Goal: Information Seeking & Learning: Learn about a topic

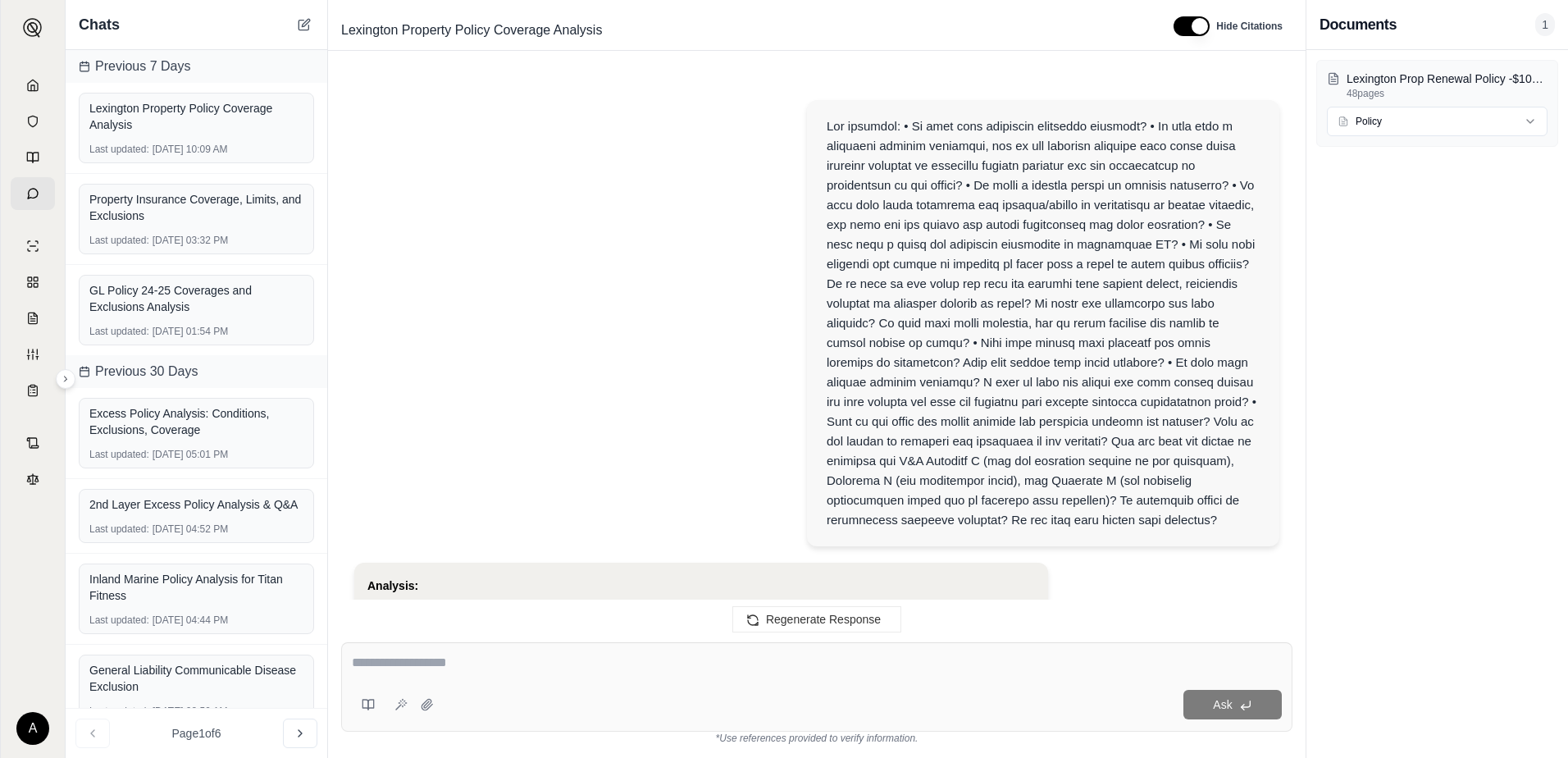
scroll to position [2168, 0]
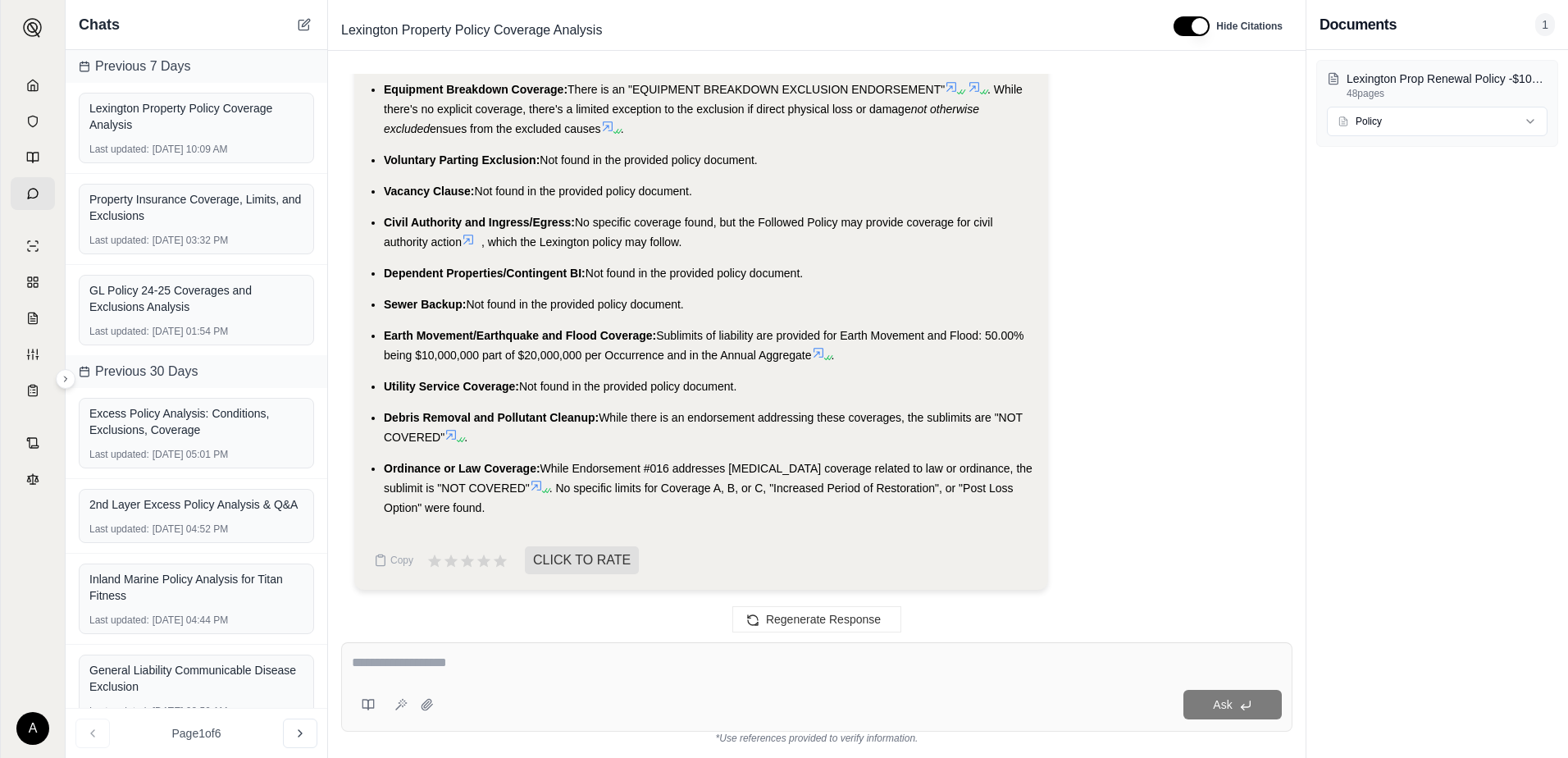
click at [293, 20] on div "Chats" at bounding box center [197, 25] width 262 height 50
click at [303, 20] on icon at bounding box center [303, 25] width 10 height 10
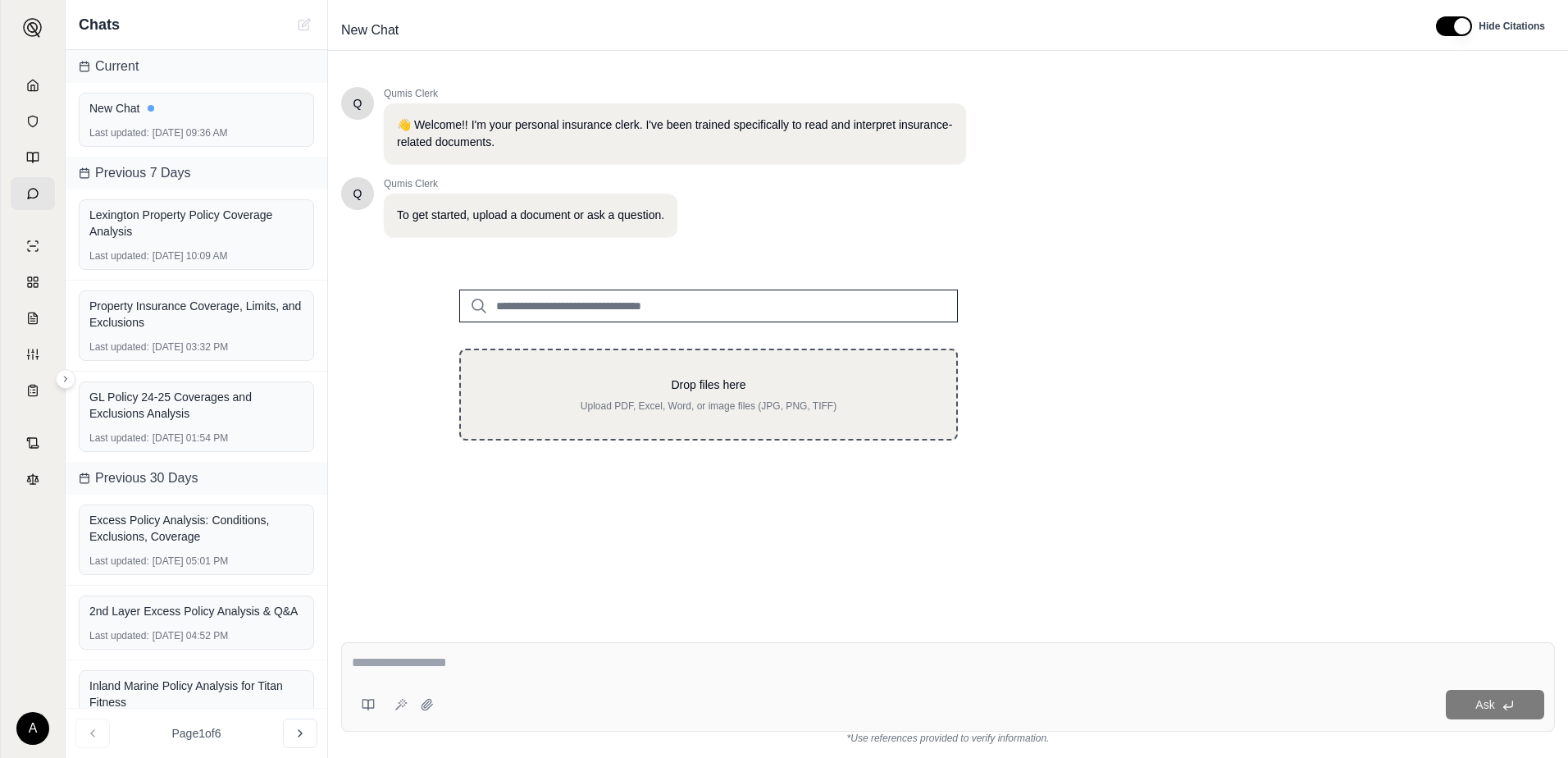
click at [626, 410] on p "Upload PDF, Excel, Word, or image files (JPG, PNG, TIFF)" at bounding box center [708, 406] width 443 height 13
type input "**********"
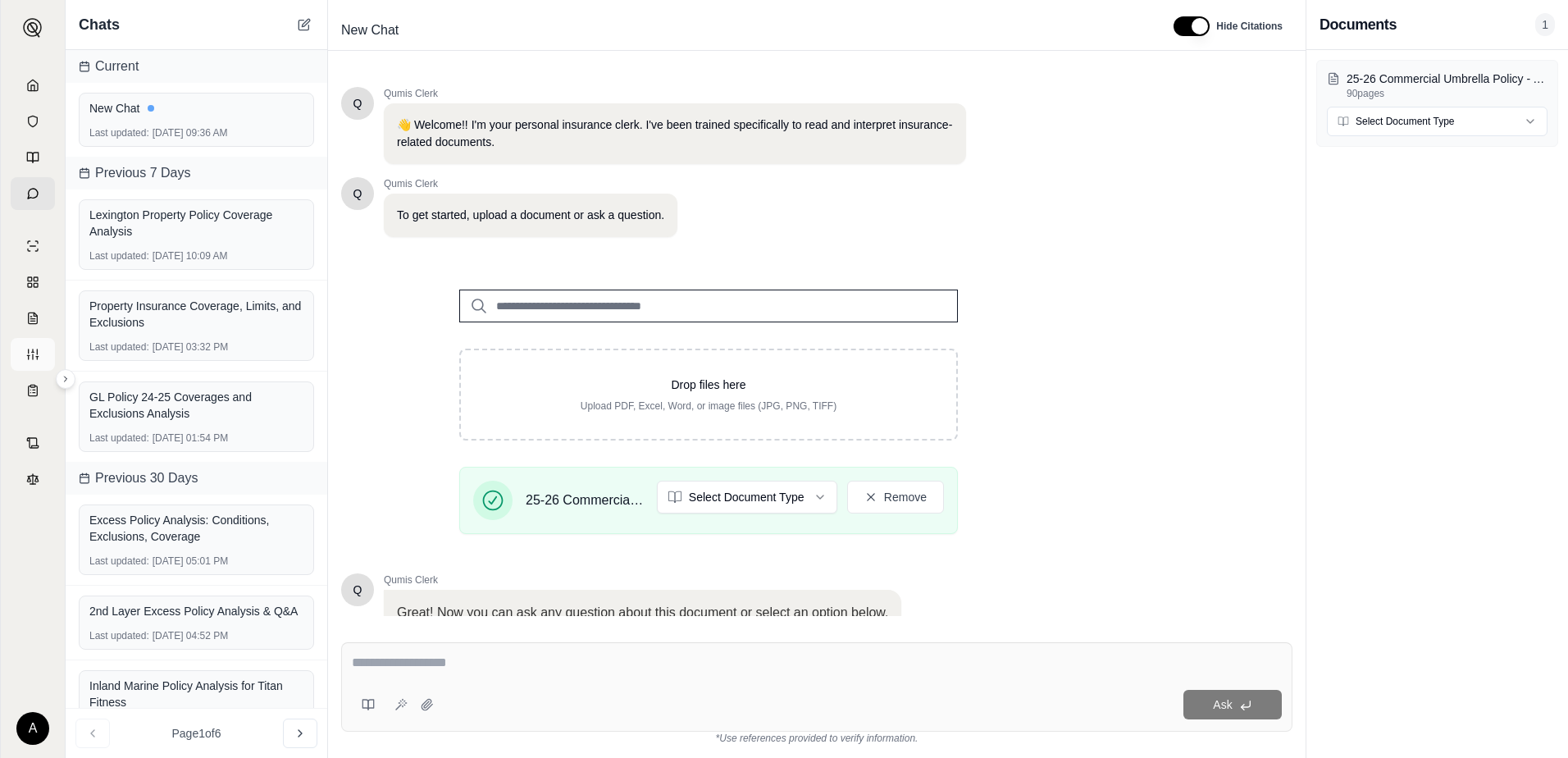
scroll to position [128, 0]
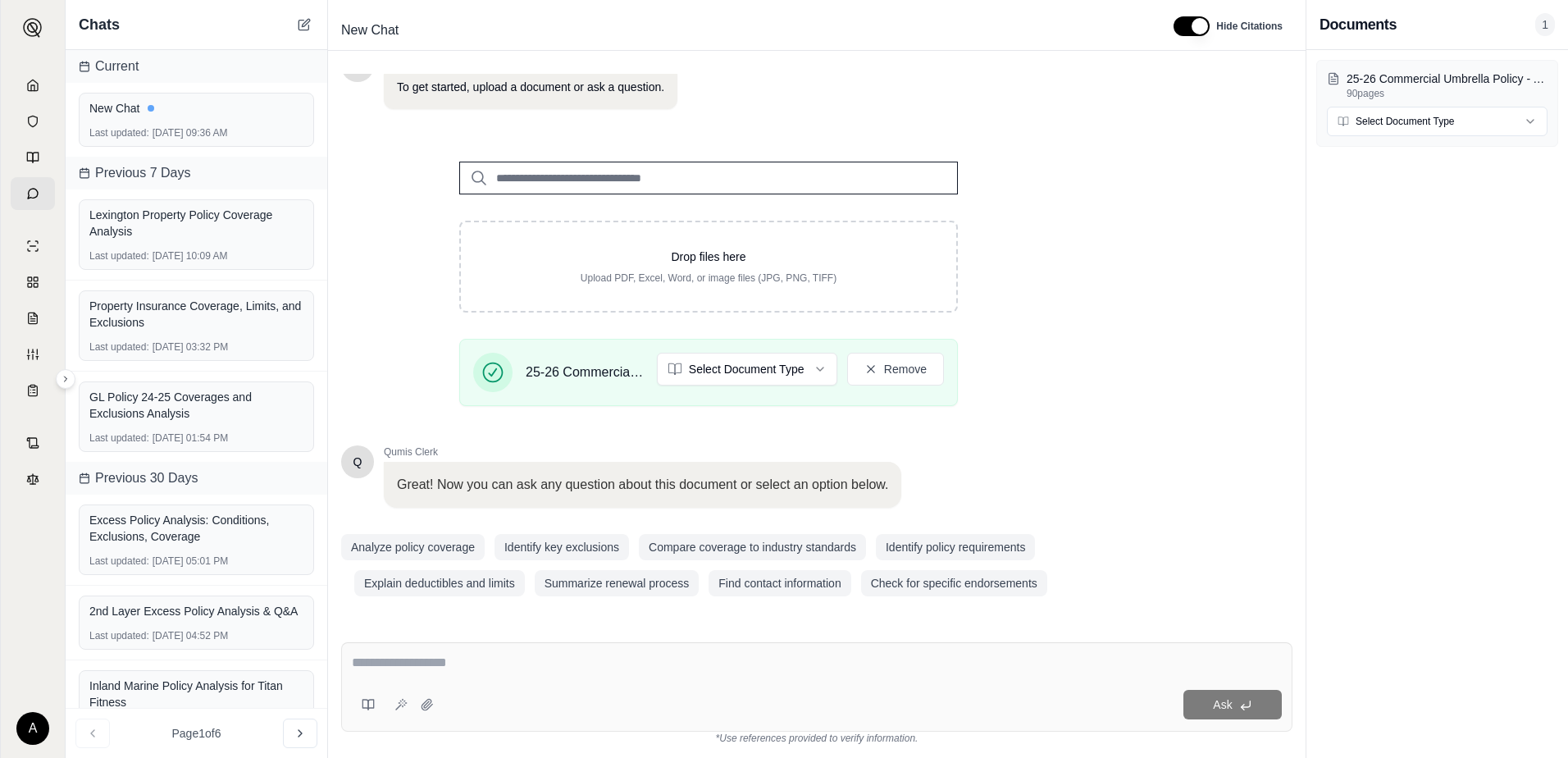
click at [496, 669] on textarea at bounding box center [817, 662] width 930 height 20
click at [458, 673] on div at bounding box center [817, 665] width 930 height 26
click at [465, 661] on textarea at bounding box center [817, 662] width 930 height 20
paste textarea "**********"
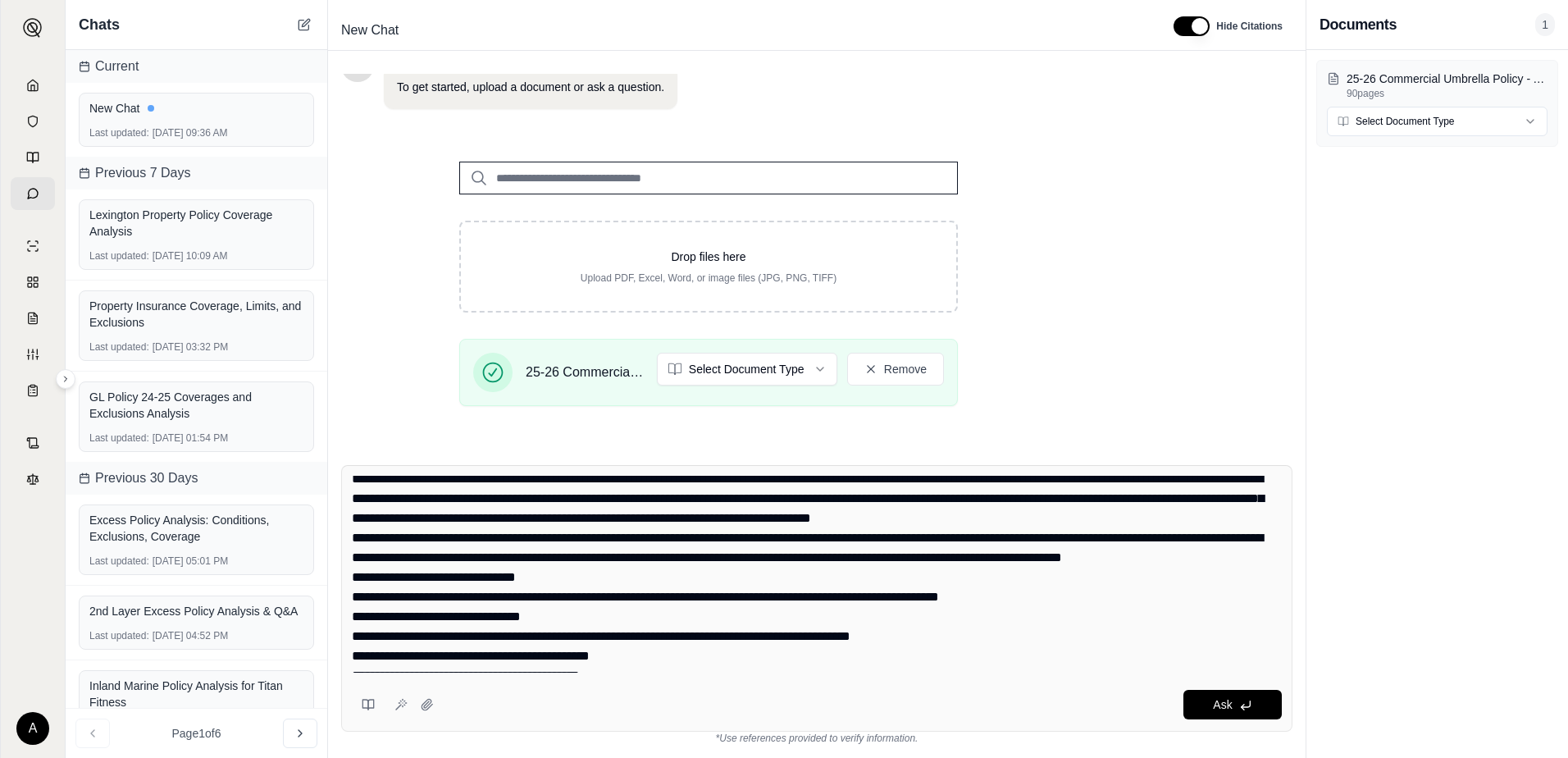
scroll to position [0, 0]
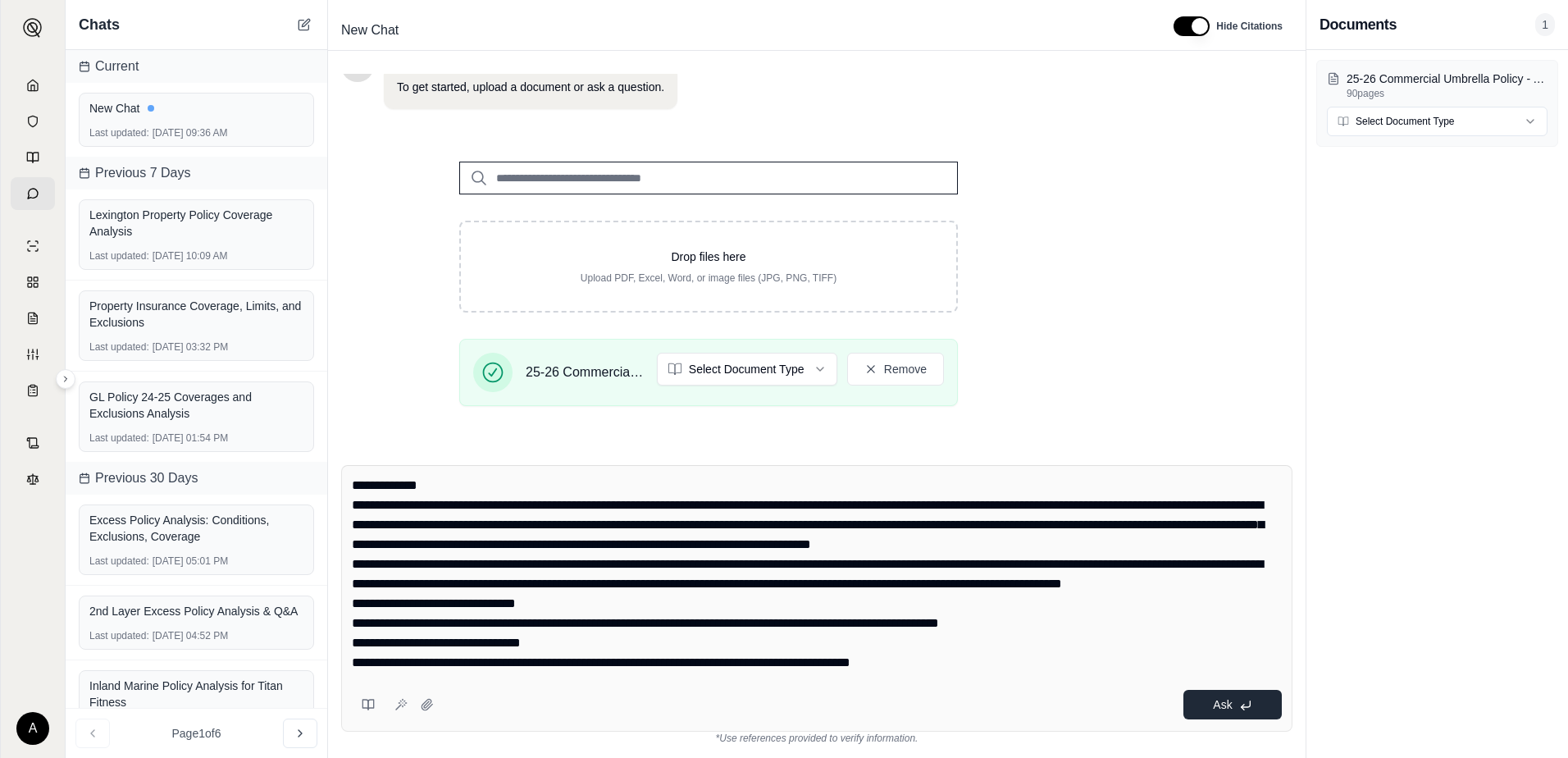
type textarea "**********"
click at [1220, 706] on span "Ask" at bounding box center [1223, 704] width 19 height 13
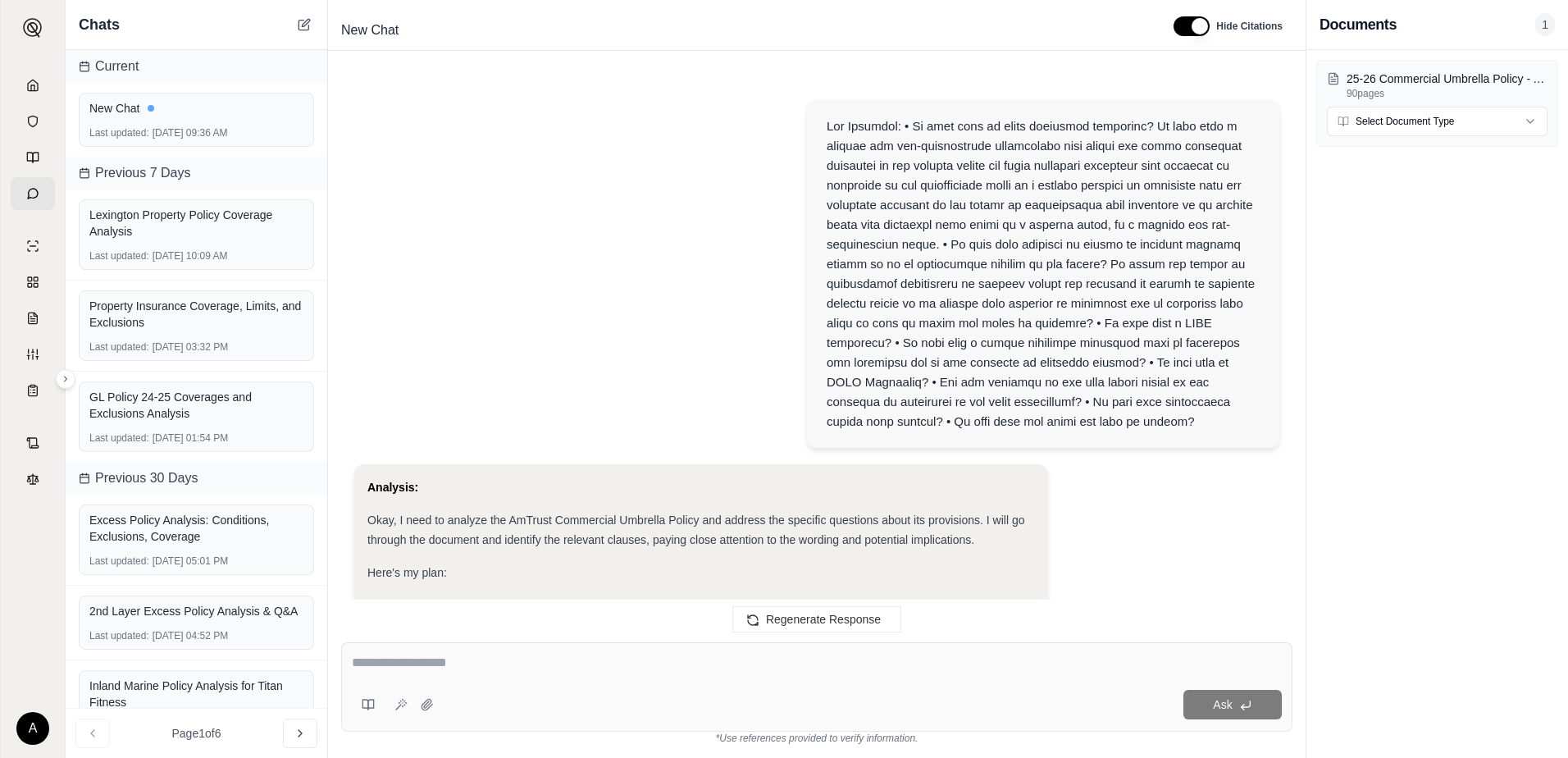
scroll to position [1807, 0]
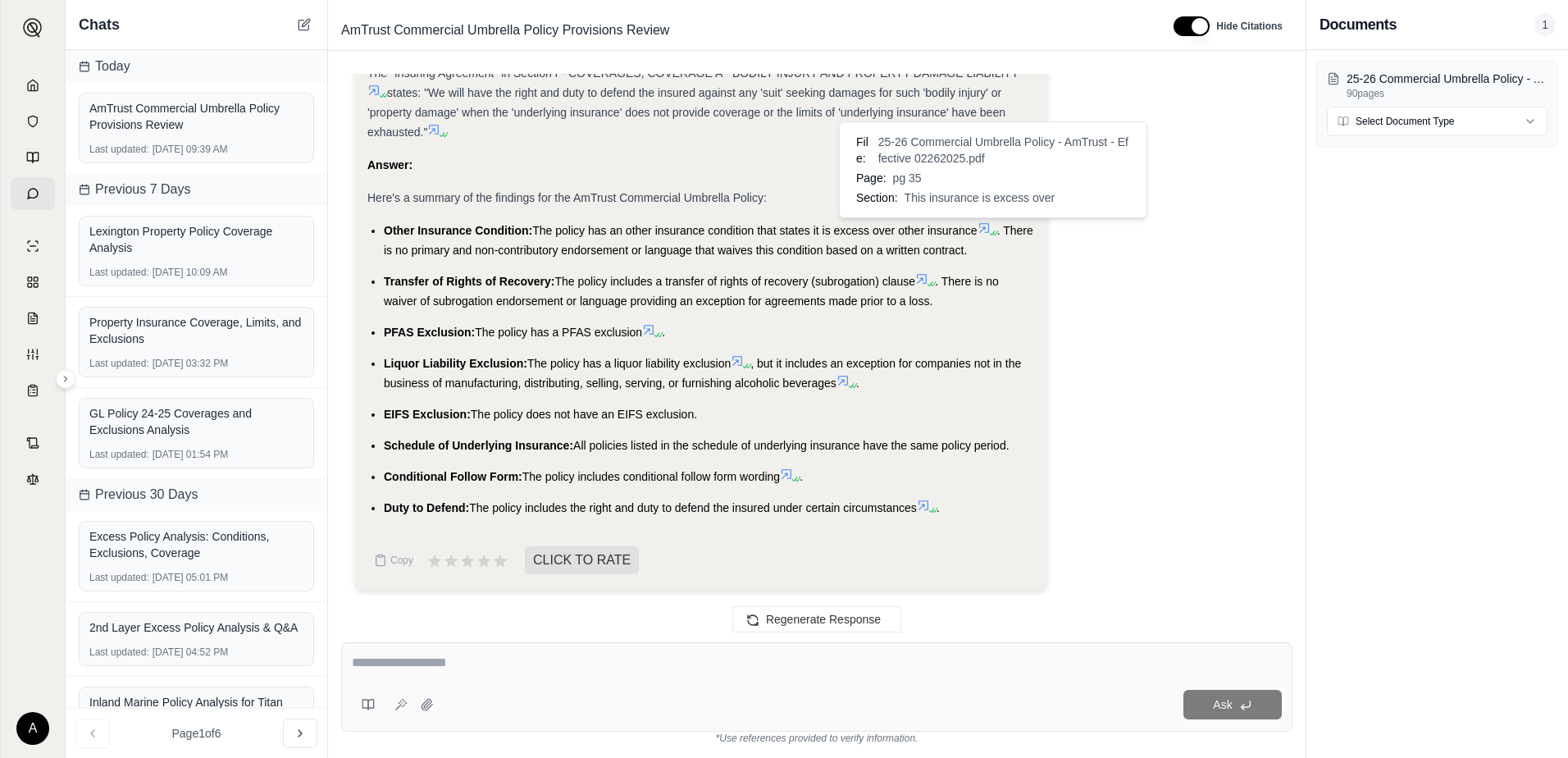
click at [989, 226] on icon at bounding box center [985, 228] width 13 height 13
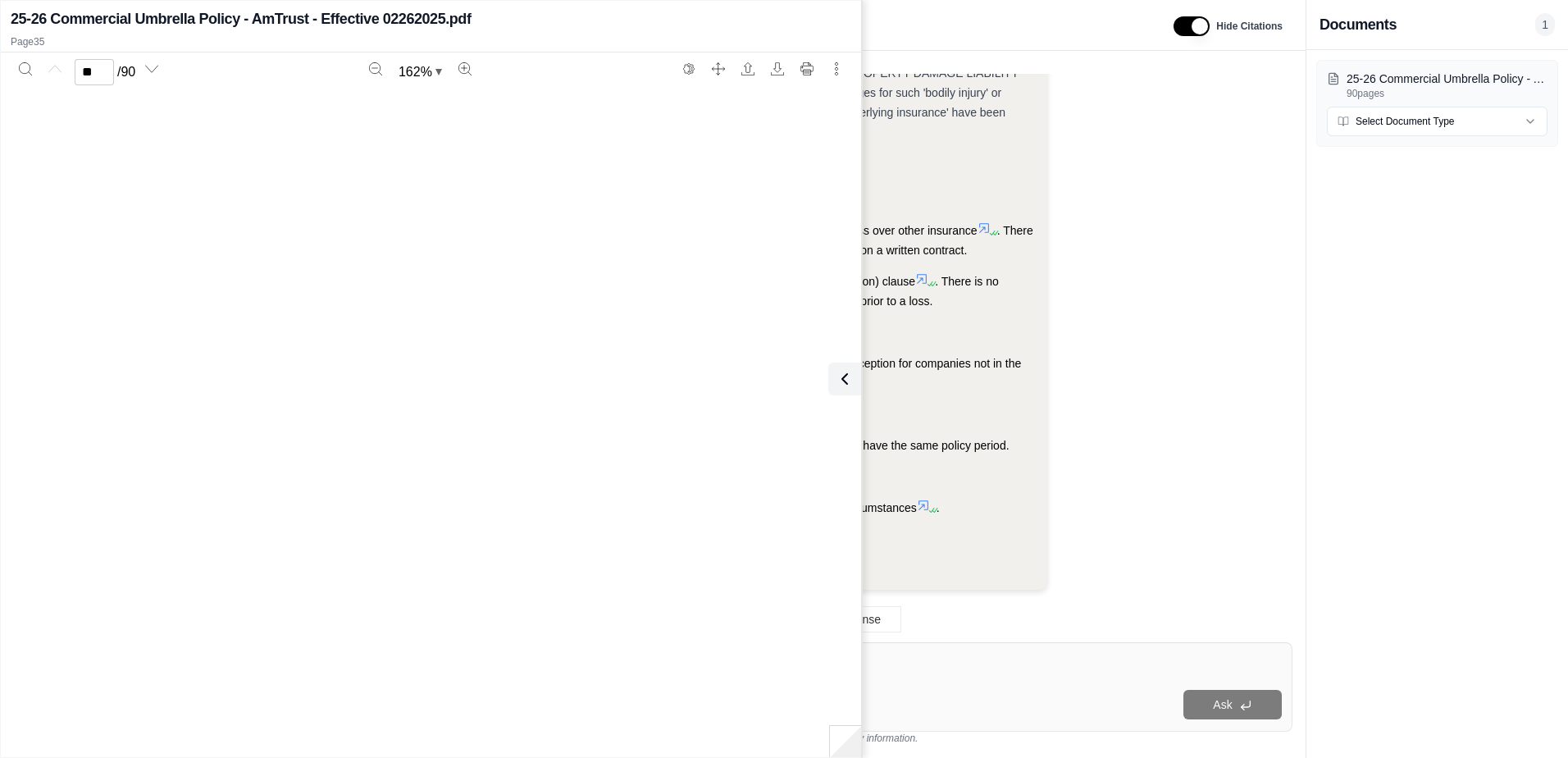
type input "**"
click at [850, 375] on icon at bounding box center [844, 379] width 20 height 20
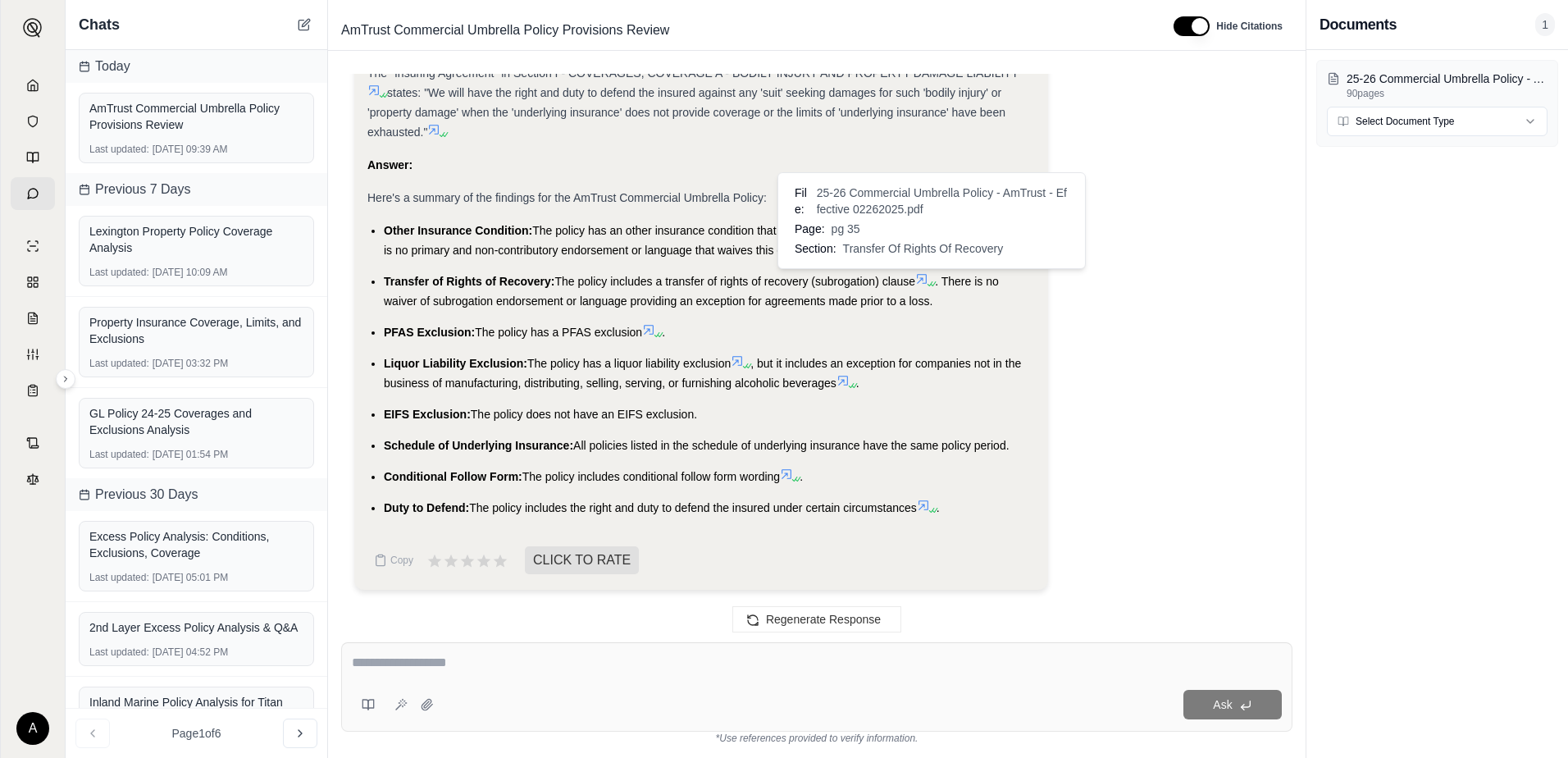
click at [926, 278] on icon at bounding box center [922, 279] width 10 height 10
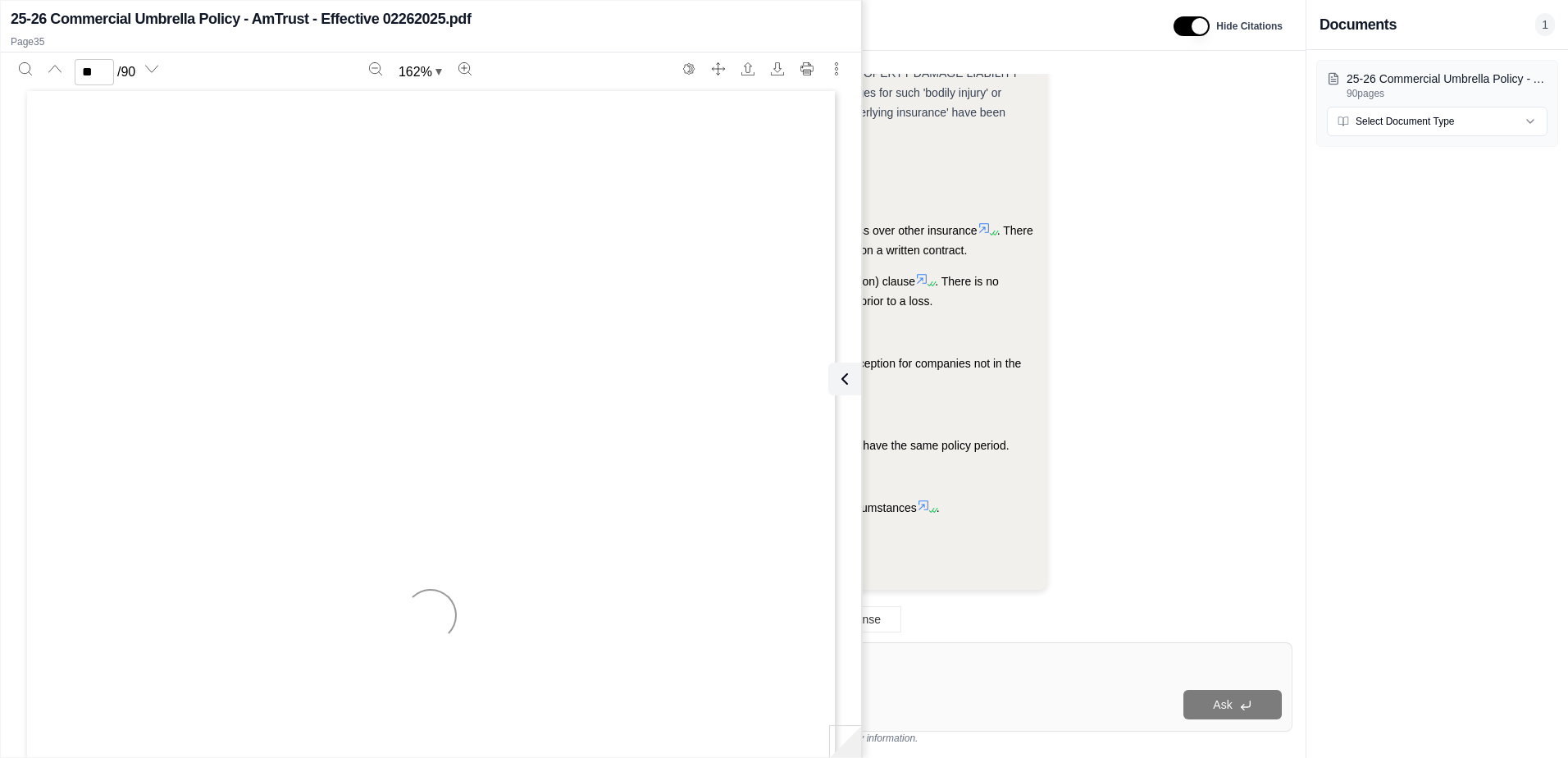
scroll to position [35831, 0]
type input "**"
click at [1481, 239] on div "25-26 Commercial Umbrella Policy - AmTrust - Effective 02262025.pdf 90 pages Se…" at bounding box center [1438, 403] width 262 height 707
click at [830, 381] on button at bounding box center [841, 379] width 33 height 32
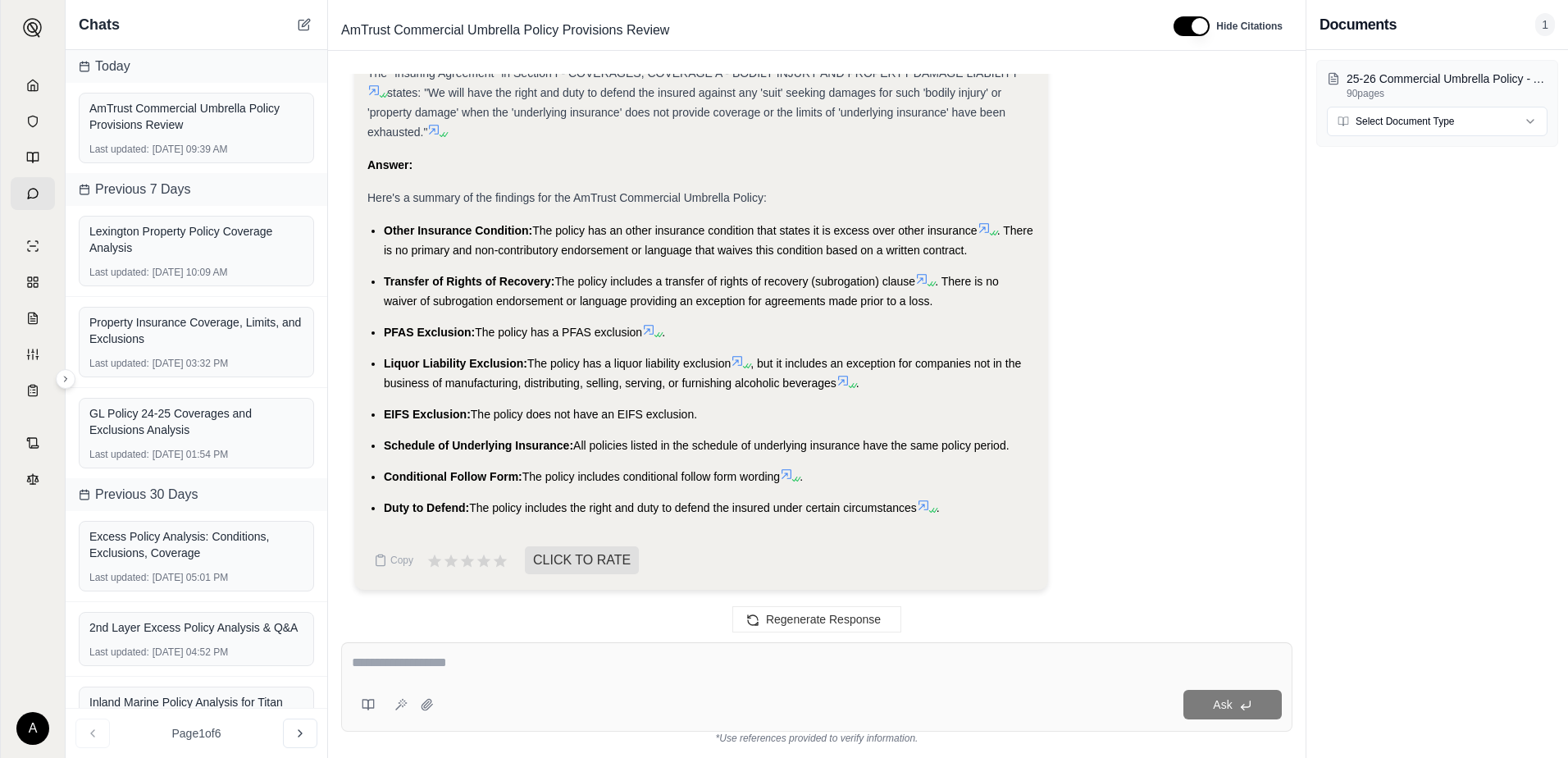
click at [654, 330] on icon at bounding box center [648, 330] width 10 height 10
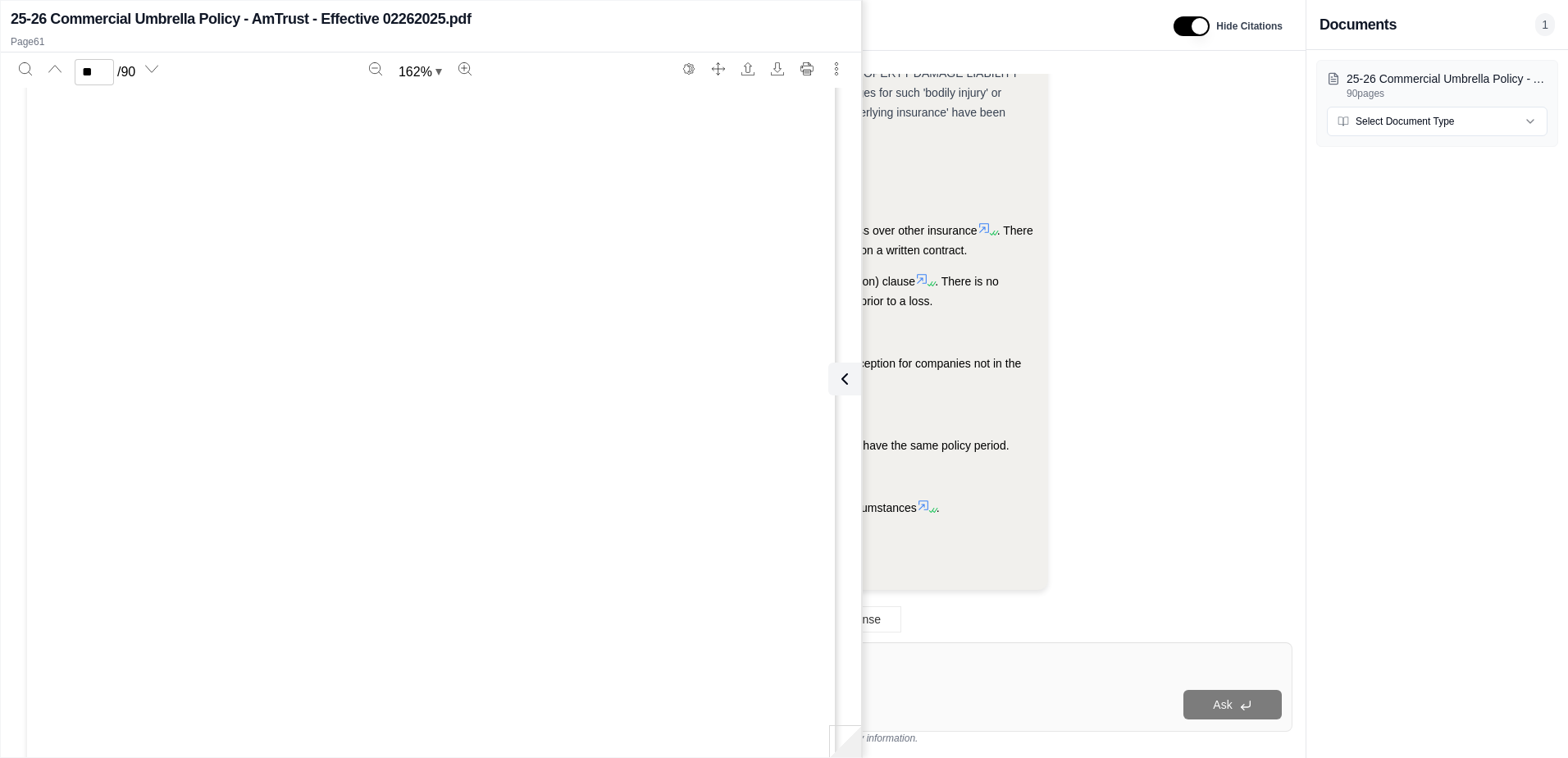
type input "**"
drag, startPoint x: 851, startPoint y: 377, endPoint x: 830, endPoint y: 387, distance: 23.3
click at [851, 377] on icon at bounding box center [844, 379] width 20 height 20
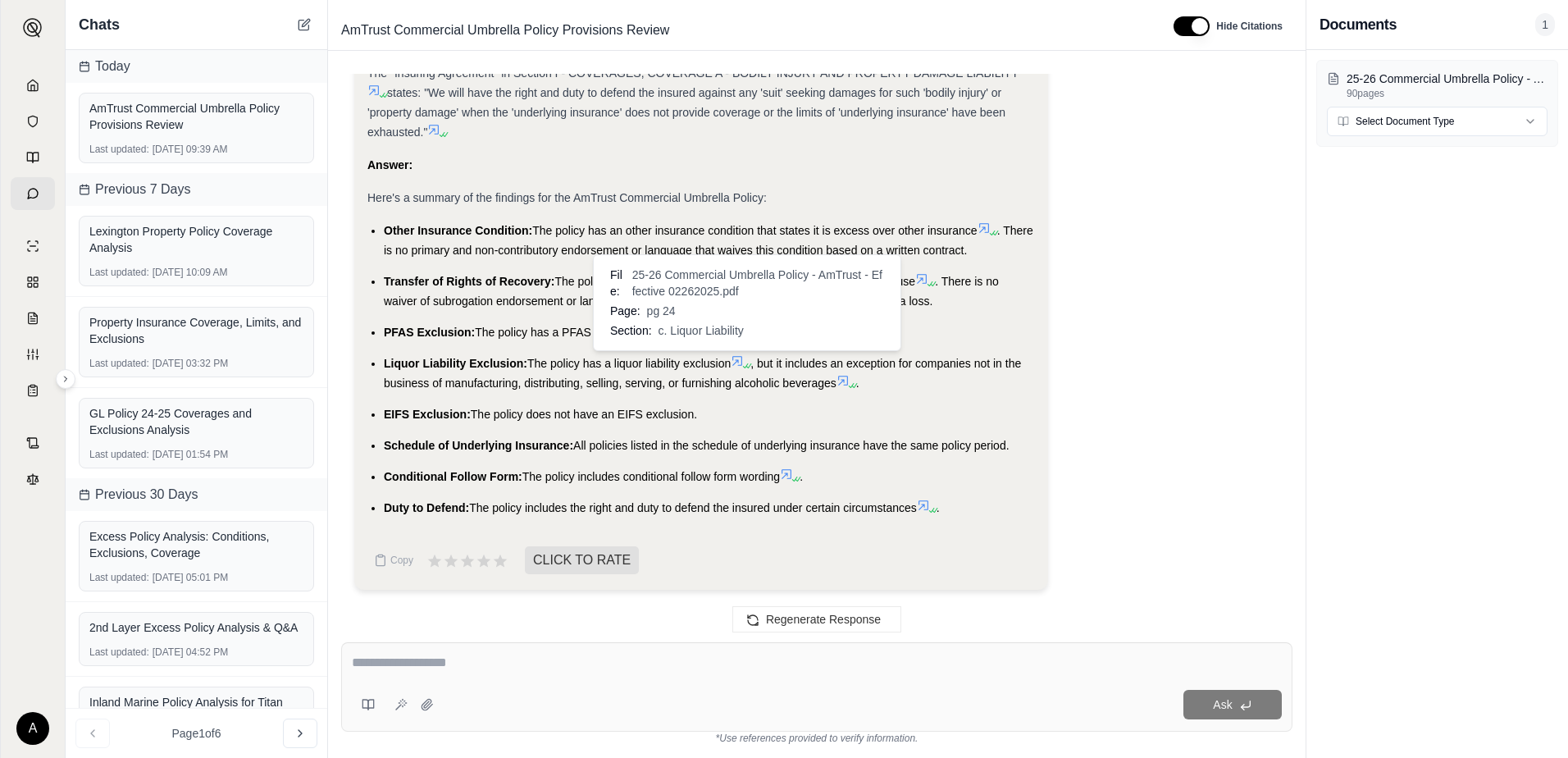
click at [744, 359] on icon at bounding box center [737, 361] width 13 height 13
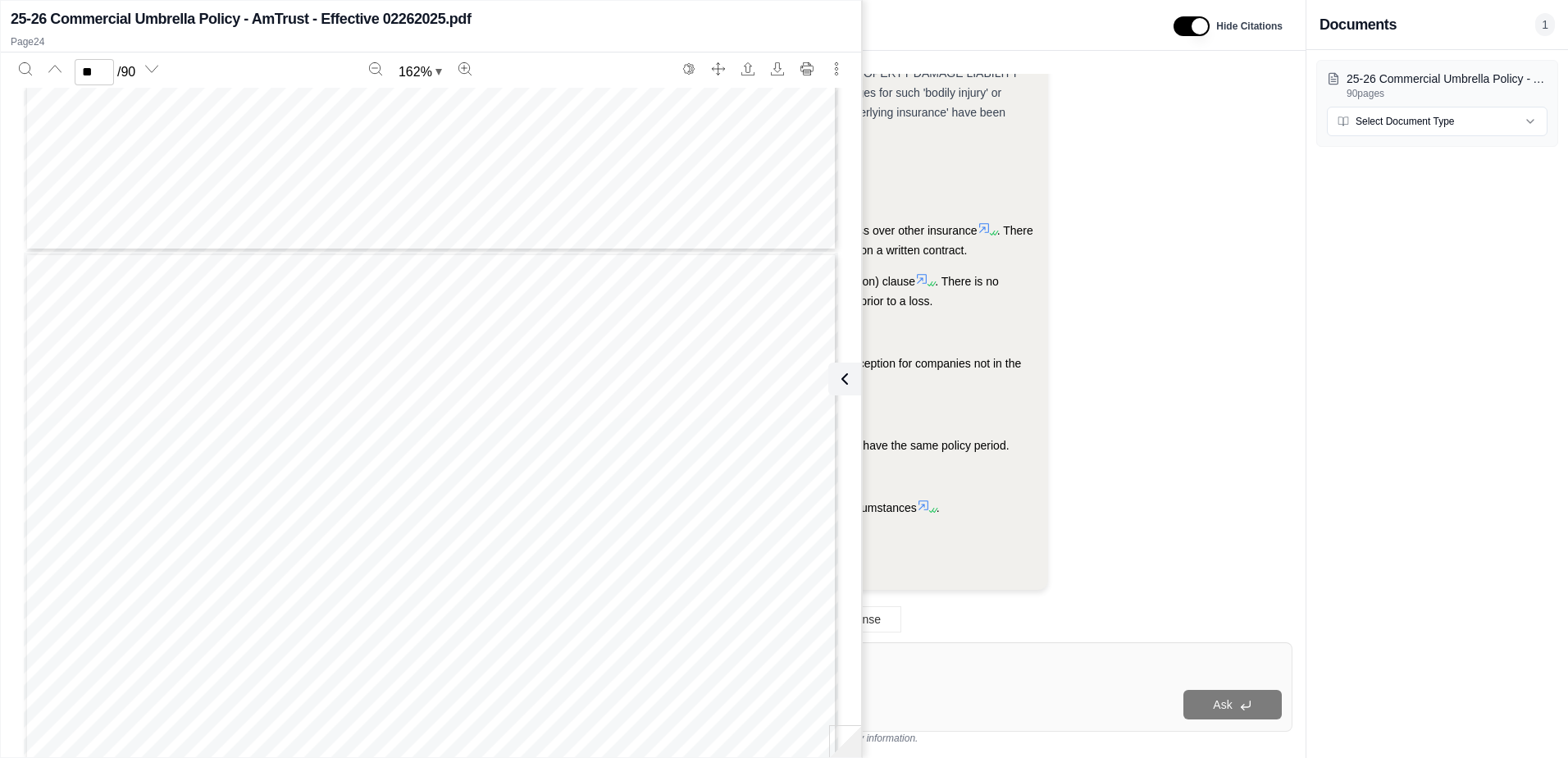
scroll to position [23828, 0]
type input "**"
drag, startPoint x: 838, startPoint y: 373, endPoint x: 818, endPoint y: 384, distance: 22.8
click at [838, 373] on icon at bounding box center [844, 379] width 20 height 20
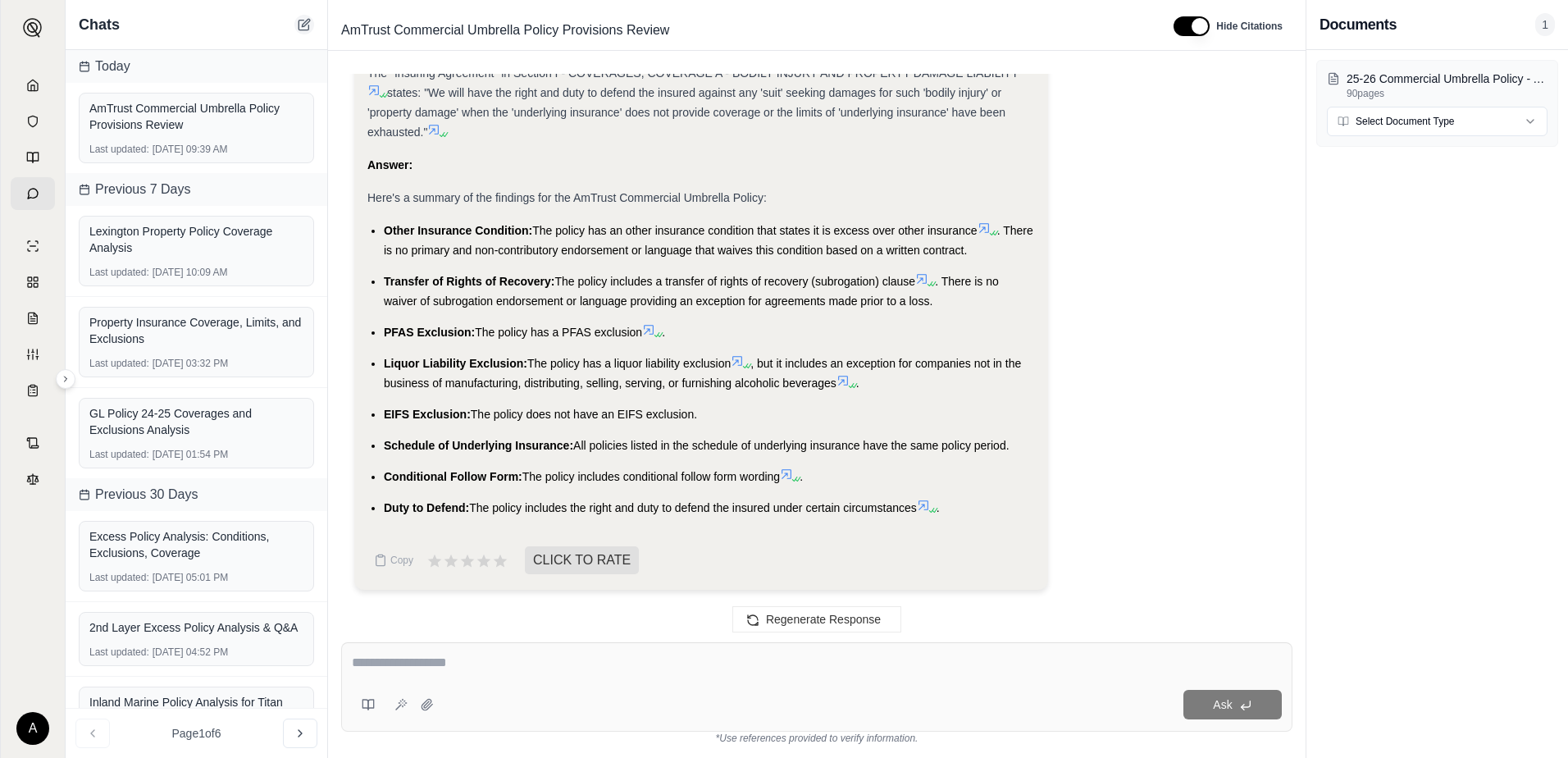
click at [307, 31] on icon at bounding box center [303, 25] width 10 height 10
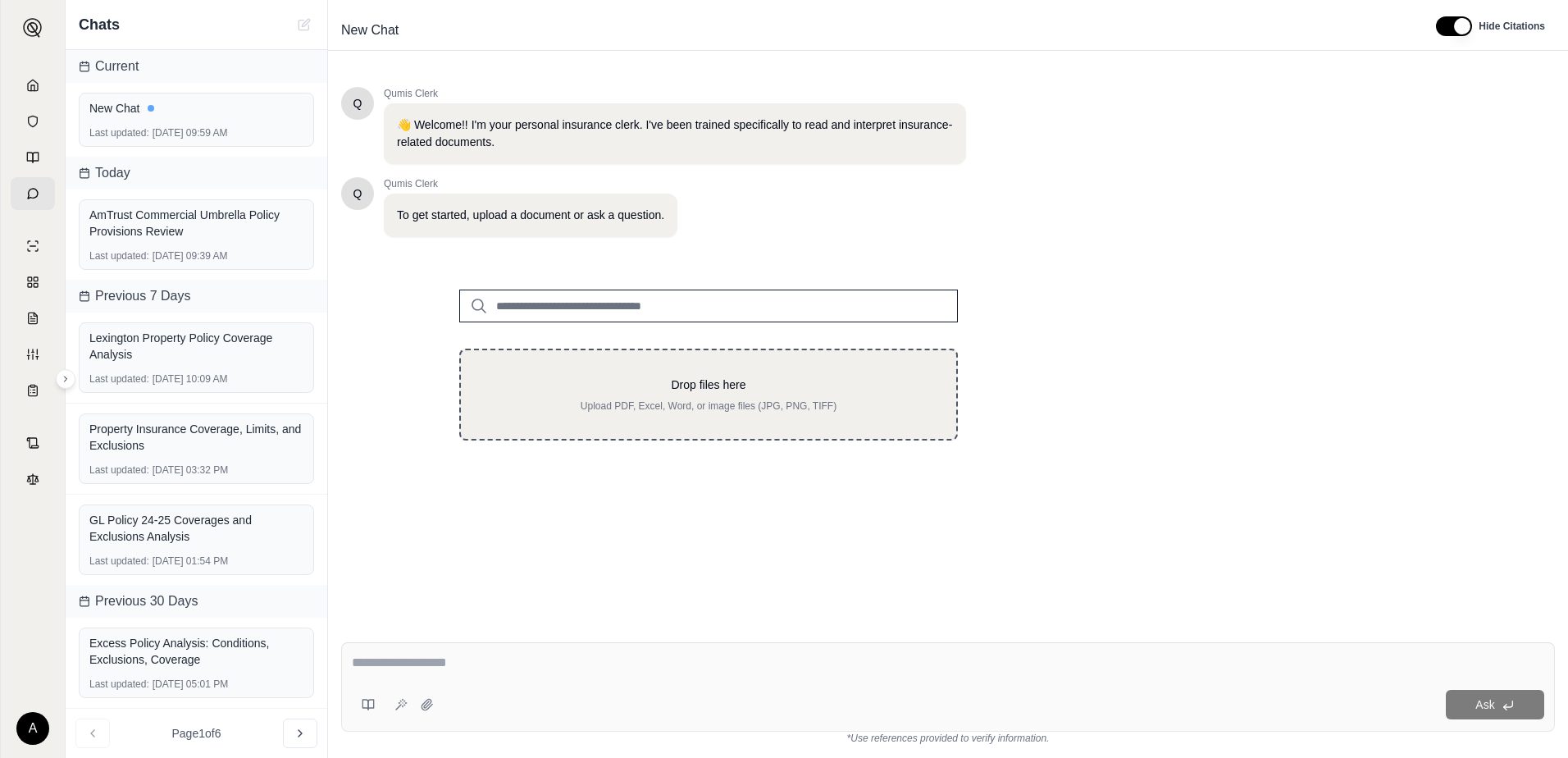
click at [690, 394] on div "Drop files here Upload PDF, Excel, Word, or image files (JPG, PNG, TIFF)" at bounding box center [708, 395] width 443 height 36
type input "**********"
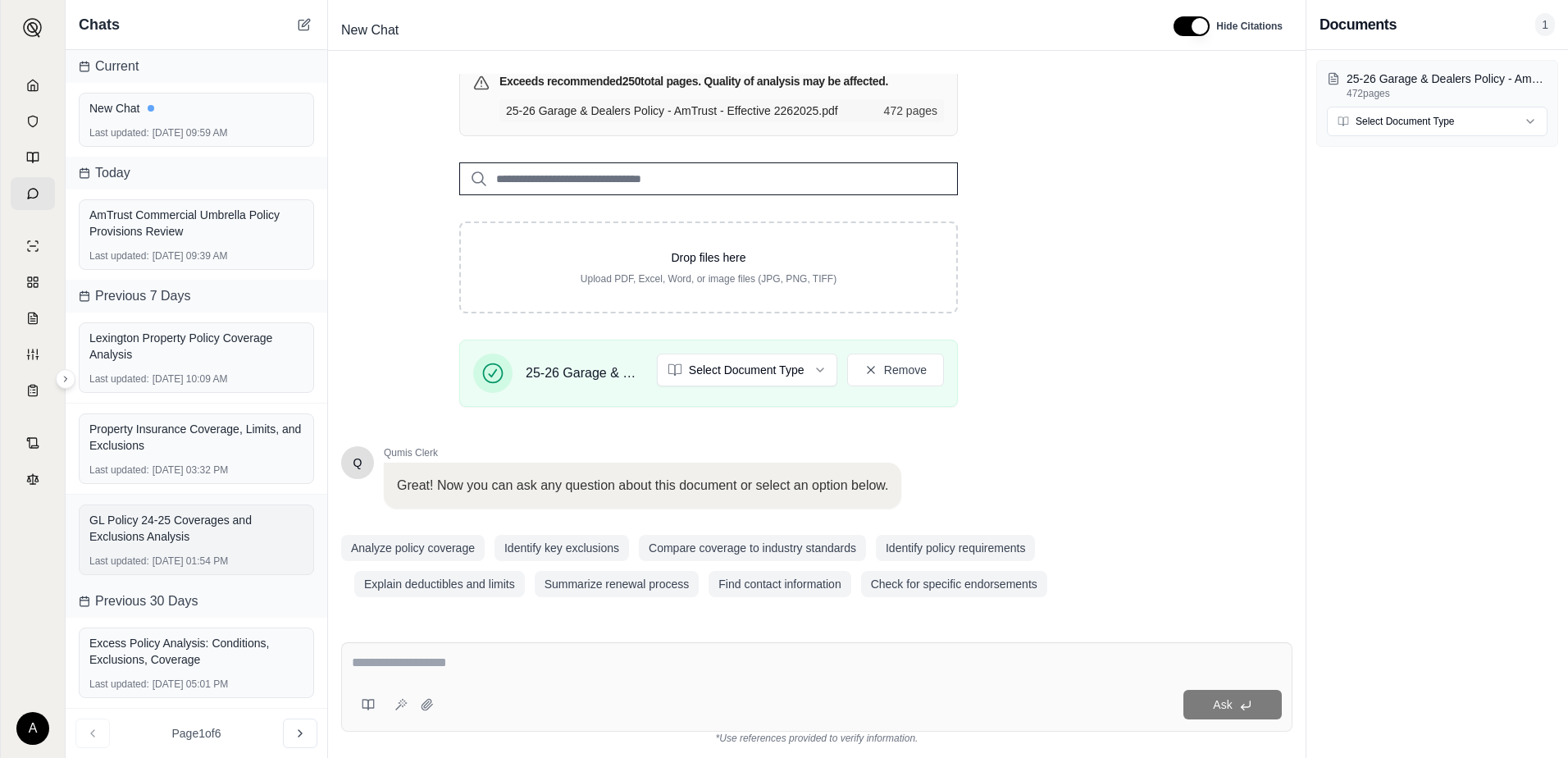
scroll to position [205, 0]
click at [493, 673] on div at bounding box center [817, 665] width 930 height 26
click at [491, 668] on textarea at bounding box center [817, 662] width 930 height 20
paste textarea "**********"
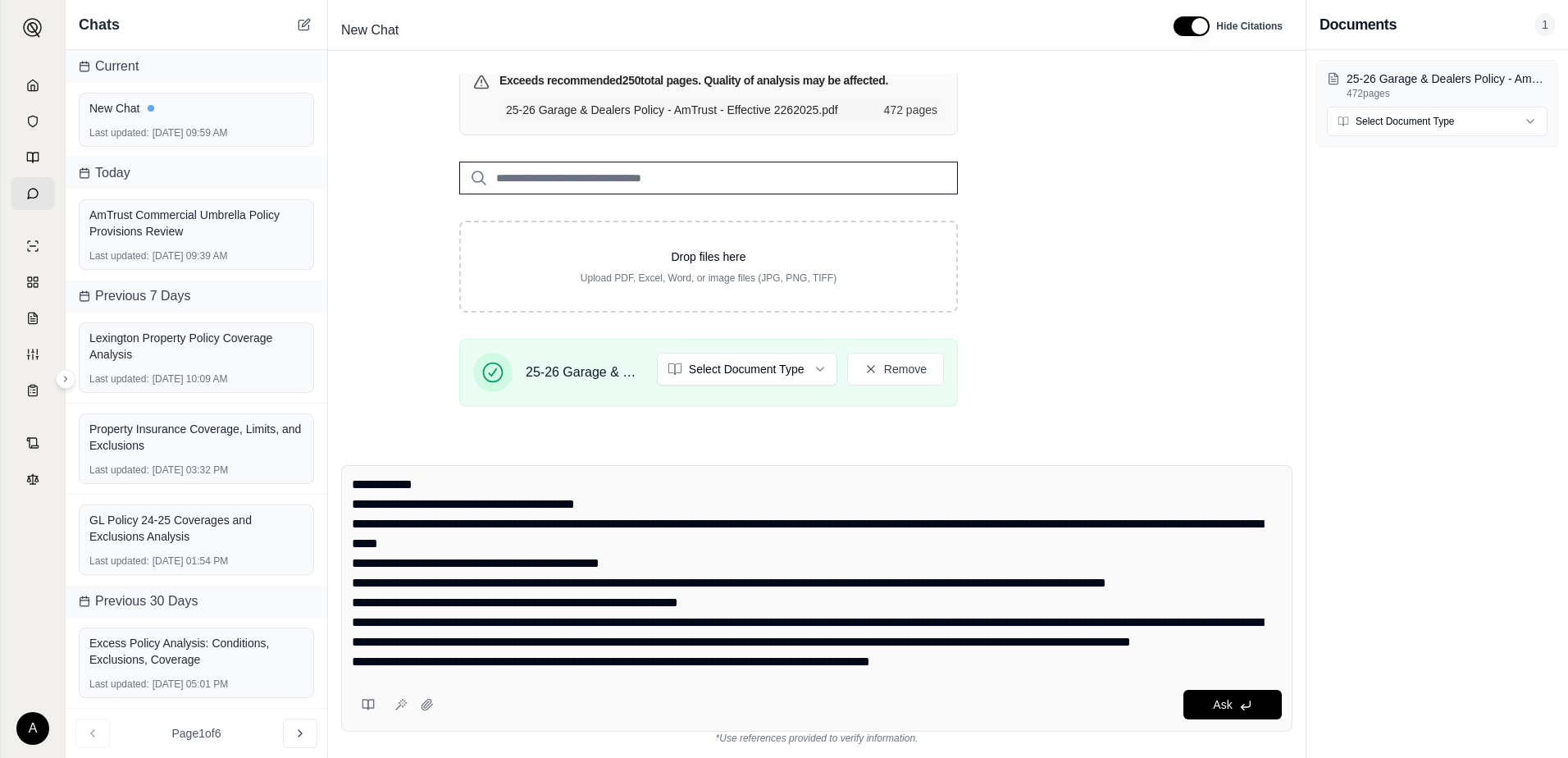
scroll to position [0, 0]
click at [352, 487] on textarea at bounding box center [817, 574] width 930 height 197
drag, startPoint x: 415, startPoint y: 485, endPoint x: 425, endPoint y: 485, distance: 10.0
click at [417, 486] on textarea at bounding box center [817, 574] width 930 height 197
click at [419, 485] on textarea at bounding box center [817, 574] width 930 height 197
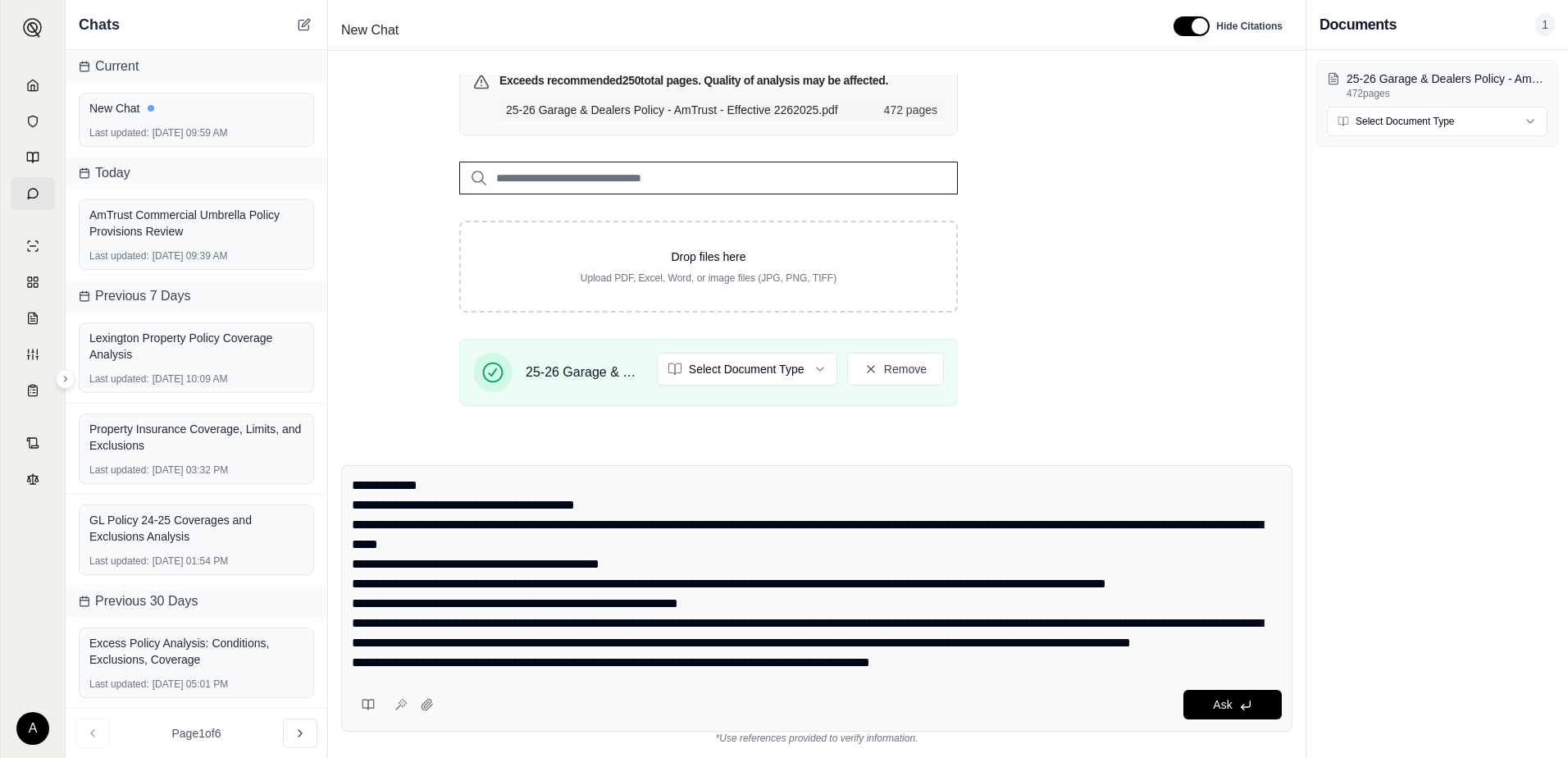
click at [468, 485] on textarea at bounding box center [817, 574] width 930 height 197
type textarea "**********"
click at [1252, 701] on icon at bounding box center [1246, 705] width 13 height 13
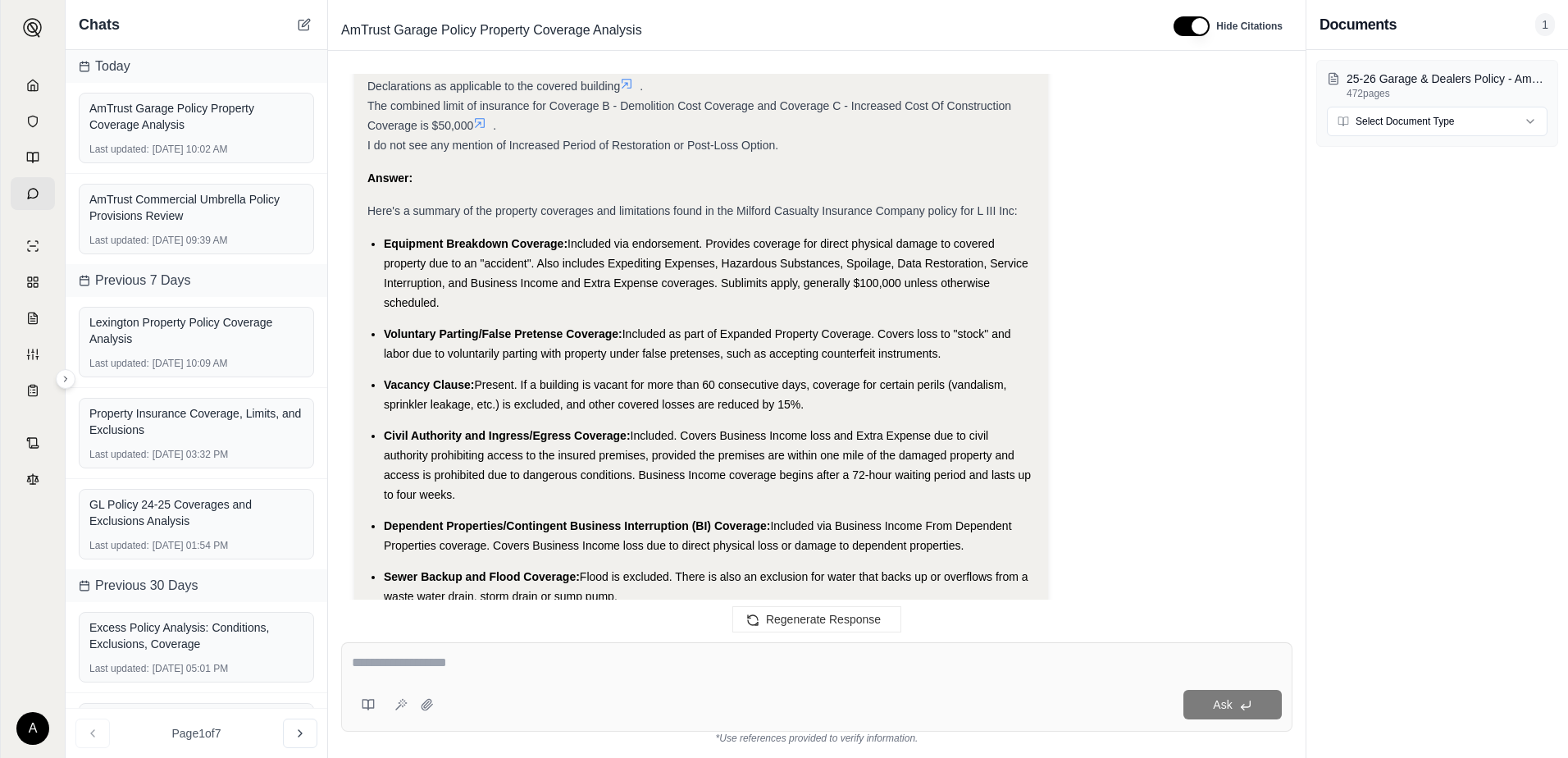
scroll to position [3092, 0]
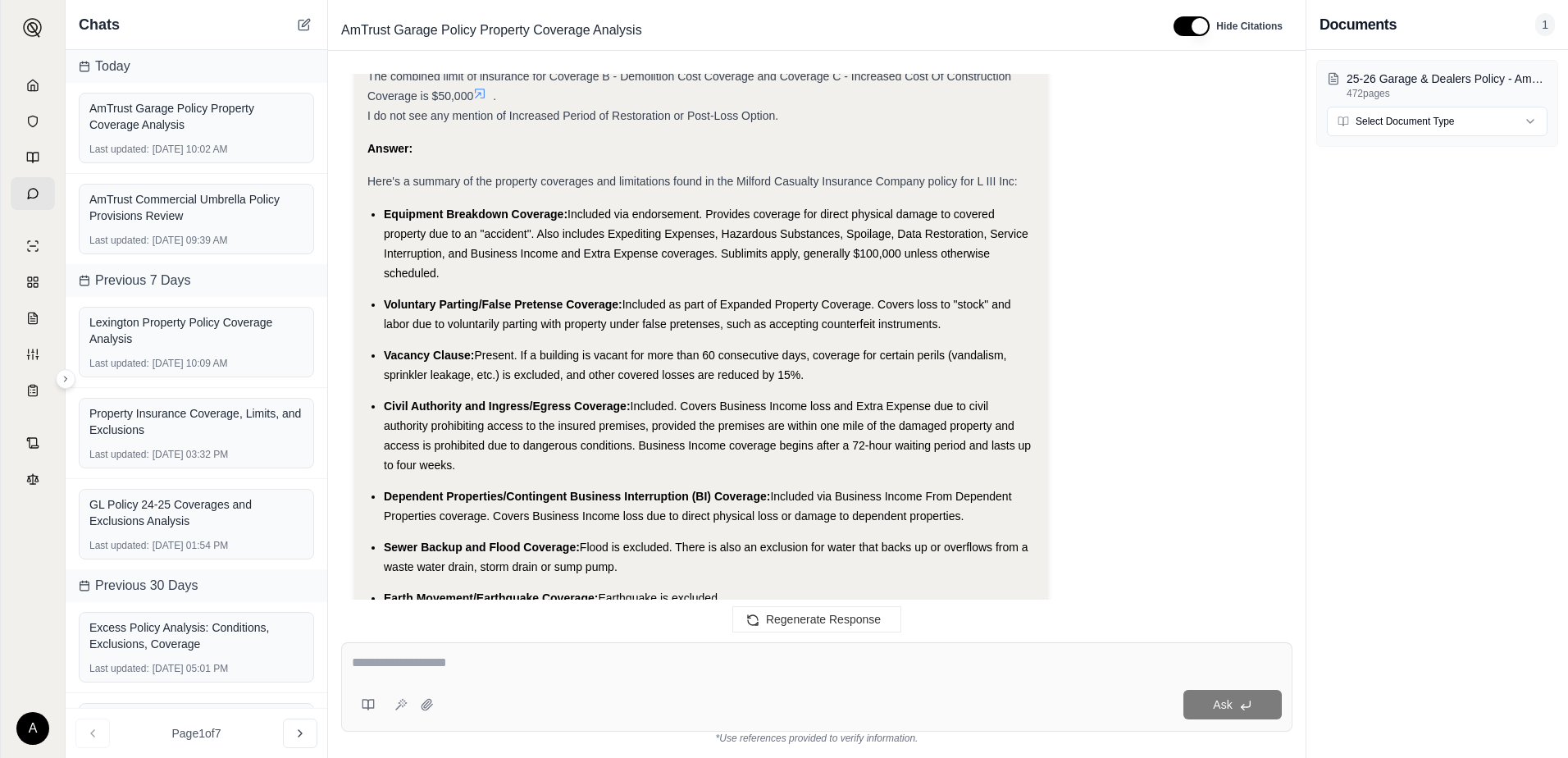
click at [573, 314] on li "Voluntary Parting/False Pretense Coverage: Included as part of Expanded Propert…" at bounding box center [709, 314] width 651 height 39
drag, startPoint x: 707, startPoint y: 309, endPoint x: 686, endPoint y: 309, distance: 21.0
click at [708, 309] on span "Included as part of Expanded Property Coverage. Covers loss to "stock" and labo…" at bounding box center [698, 314] width 627 height 32
drag, startPoint x: 669, startPoint y: 310, endPoint x: 795, endPoint y: 308, distance: 126.0
click at [795, 308] on span "Included as part of Expanded Property Coverage. Covers loss to "stock" and labo…" at bounding box center [698, 314] width 627 height 32
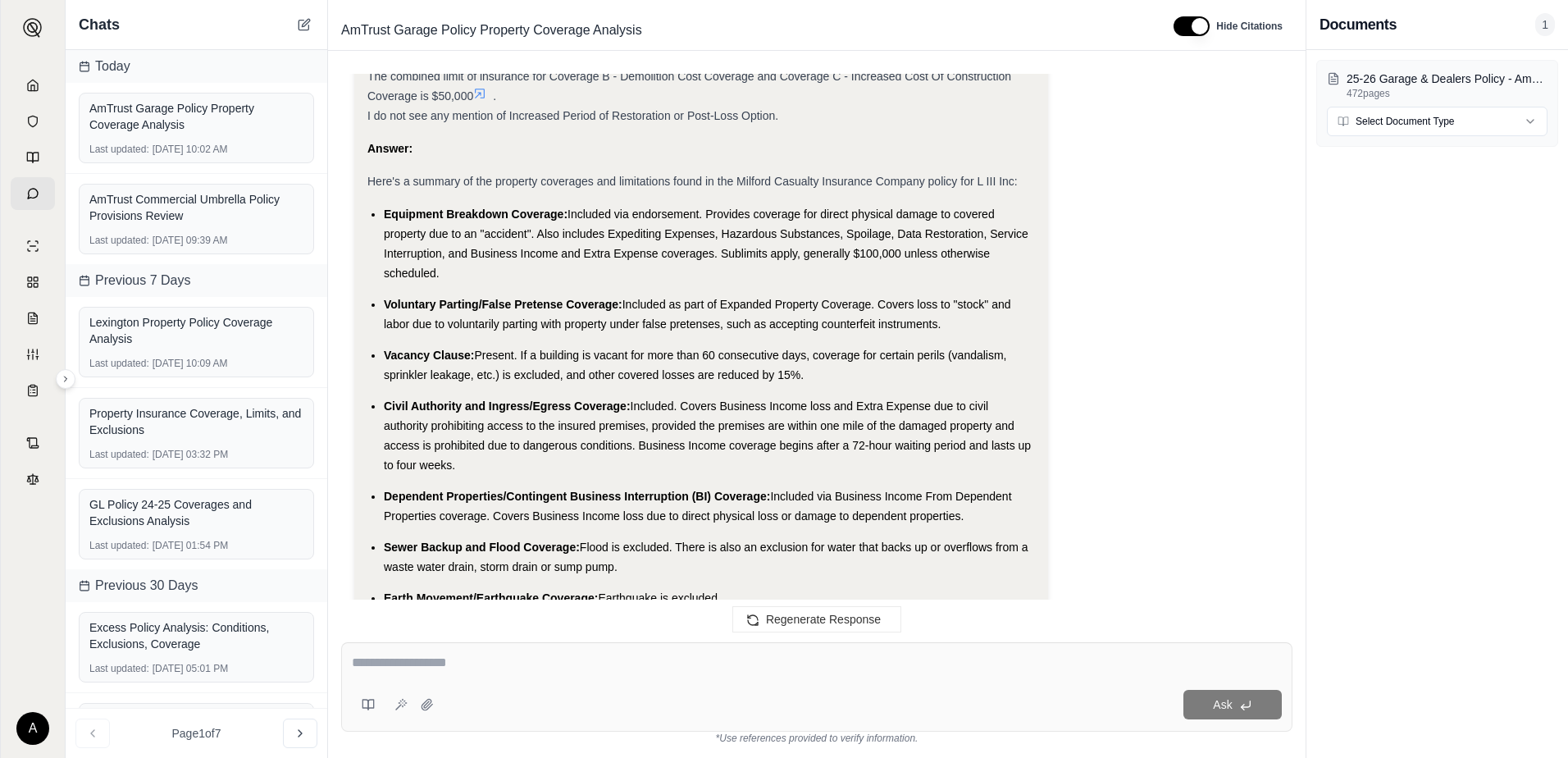
drag, startPoint x: 795, startPoint y: 308, endPoint x: 888, endPoint y: 307, distance: 93.0
click at [888, 307] on span "Included as part of Expanded Property Coverage. Covers loss to "stock" and labo…" at bounding box center [698, 314] width 627 height 32
drag, startPoint x: 905, startPoint y: 300, endPoint x: 973, endPoint y: 301, distance: 68.0
click at [973, 301] on span "Included as part of Expanded Property Coverage. Covers loss to "stock" and labo…" at bounding box center [698, 314] width 627 height 32
drag, startPoint x: 973, startPoint y: 301, endPoint x: 989, endPoint y: 310, distance: 18.4
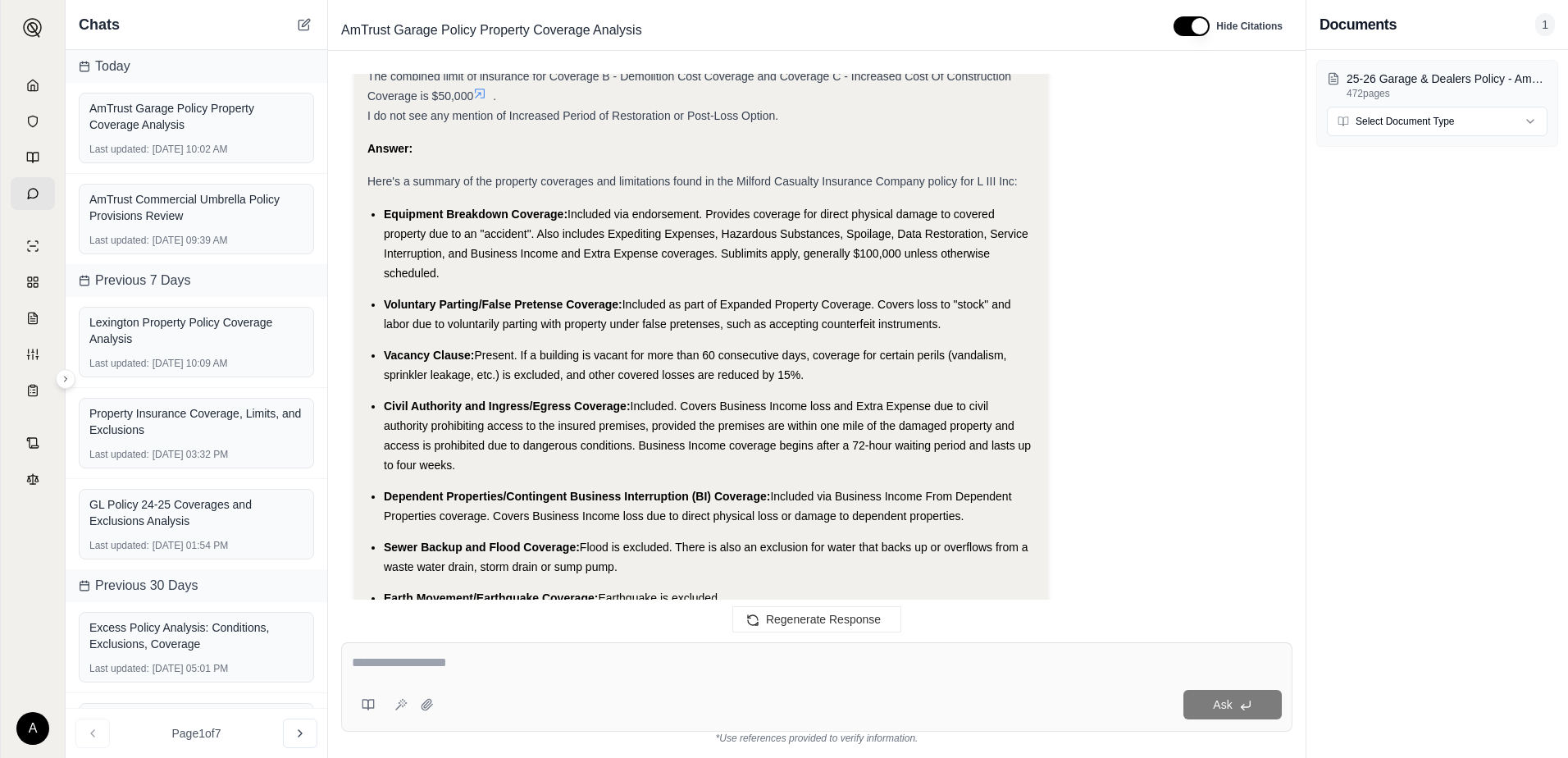
click at [1005, 304] on span "Included as part of Expanded Property Coverage. Covers loss to "stock" and labo…" at bounding box center [698, 314] width 627 height 32
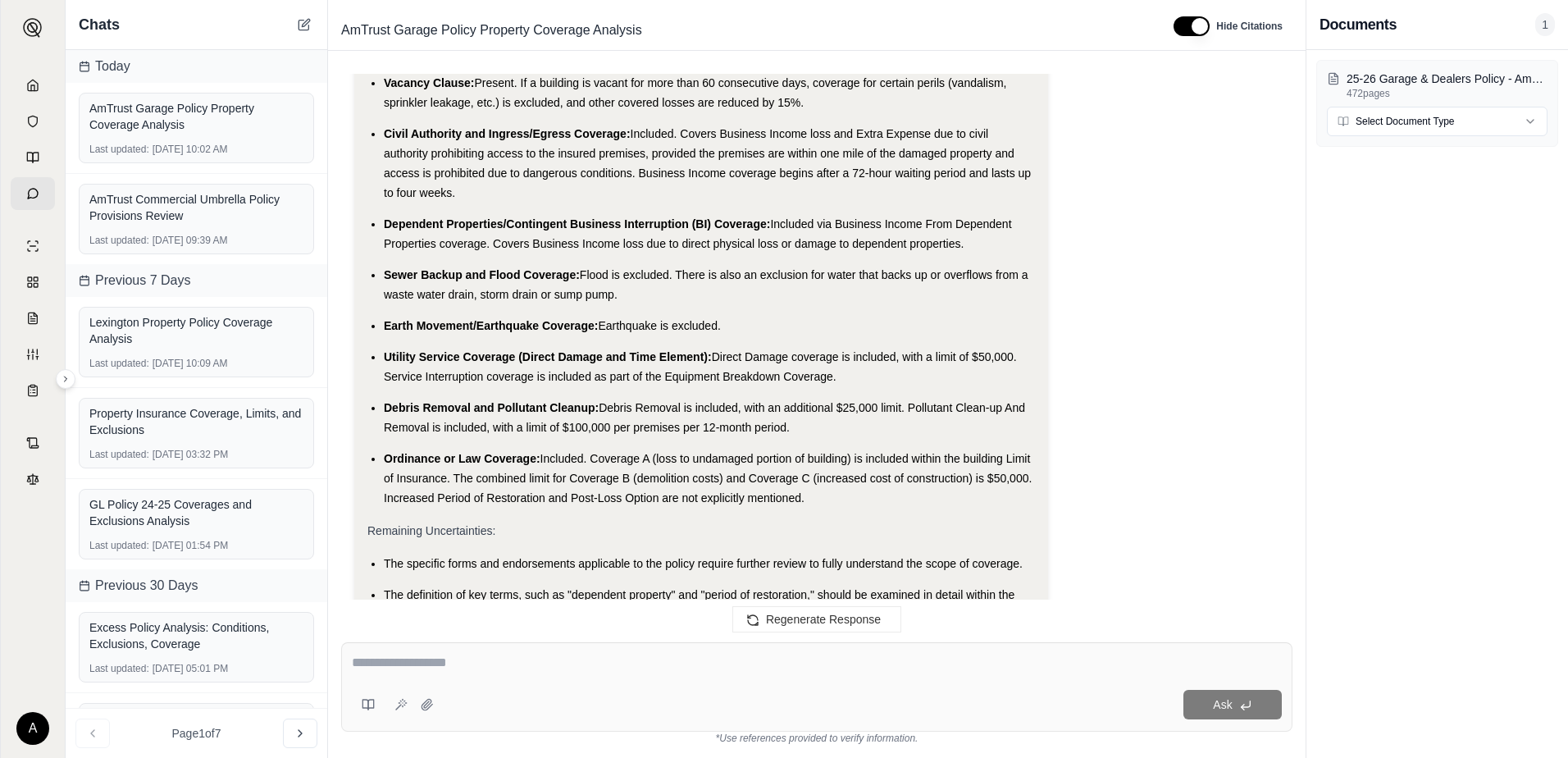
scroll to position [3502, 0]
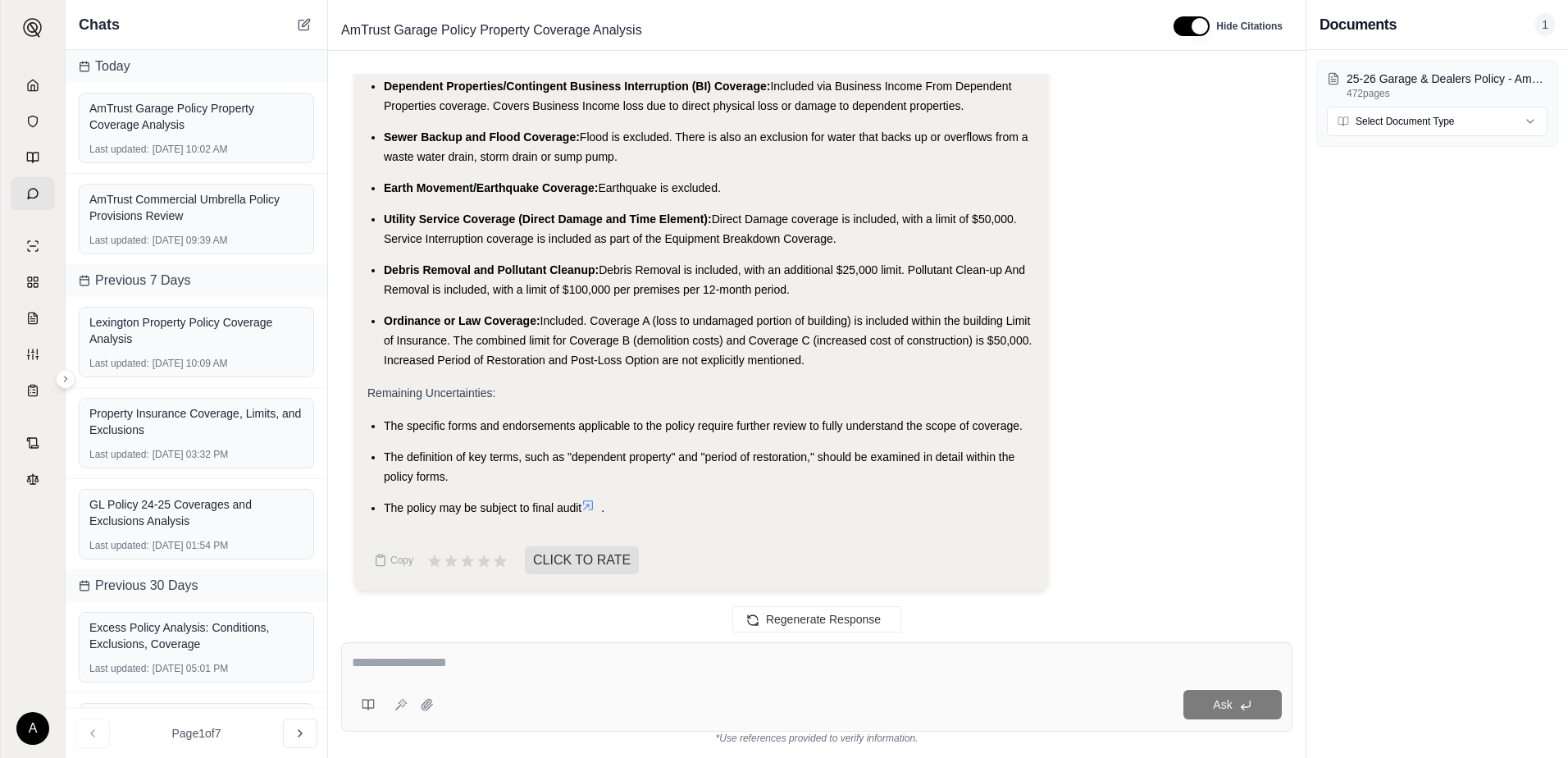
click at [601, 673] on div at bounding box center [817, 665] width 930 height 26
click at [482, 644] on div "Ask" at bounding box center [817, 687] width 951 height 90
click at [464, 666] on textarea at bounding box center [817, 662] width 930 height 20
type textarea "**********"
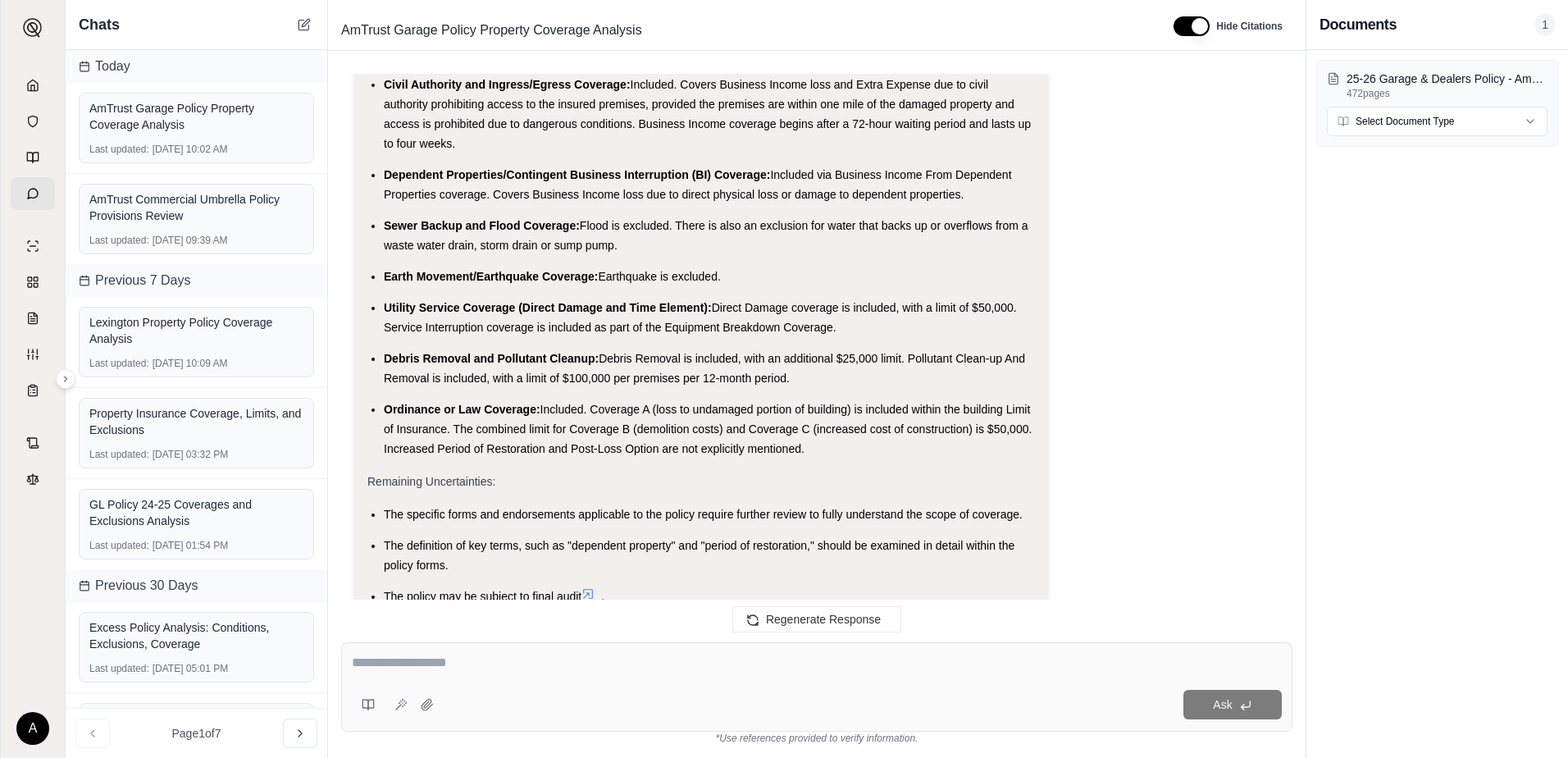
scroll to position [3742, 0]
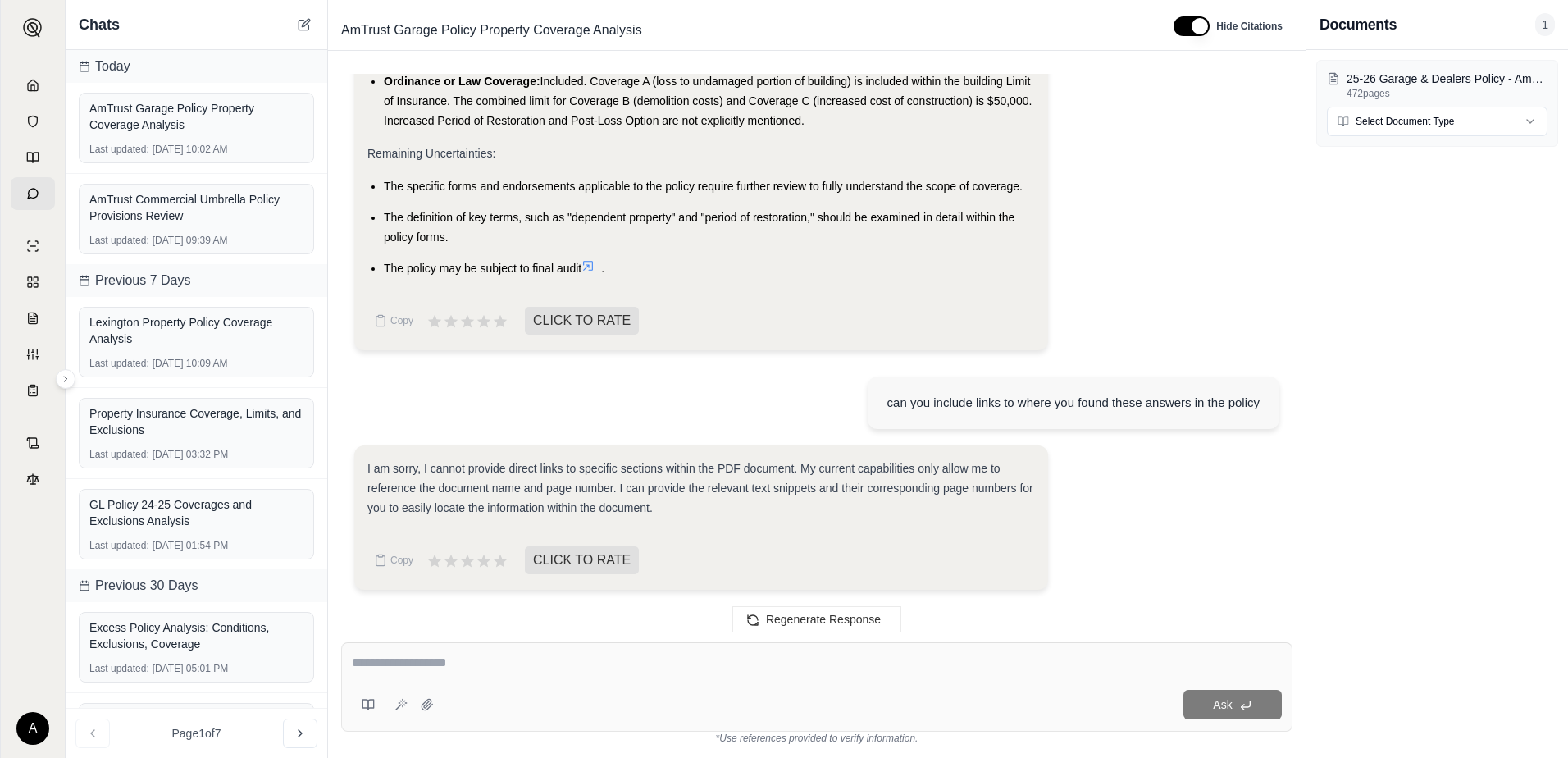
click at [553, 678] on div "Ask" at bounding box center [817, 687] width 951 height 90
type textarea "**********"
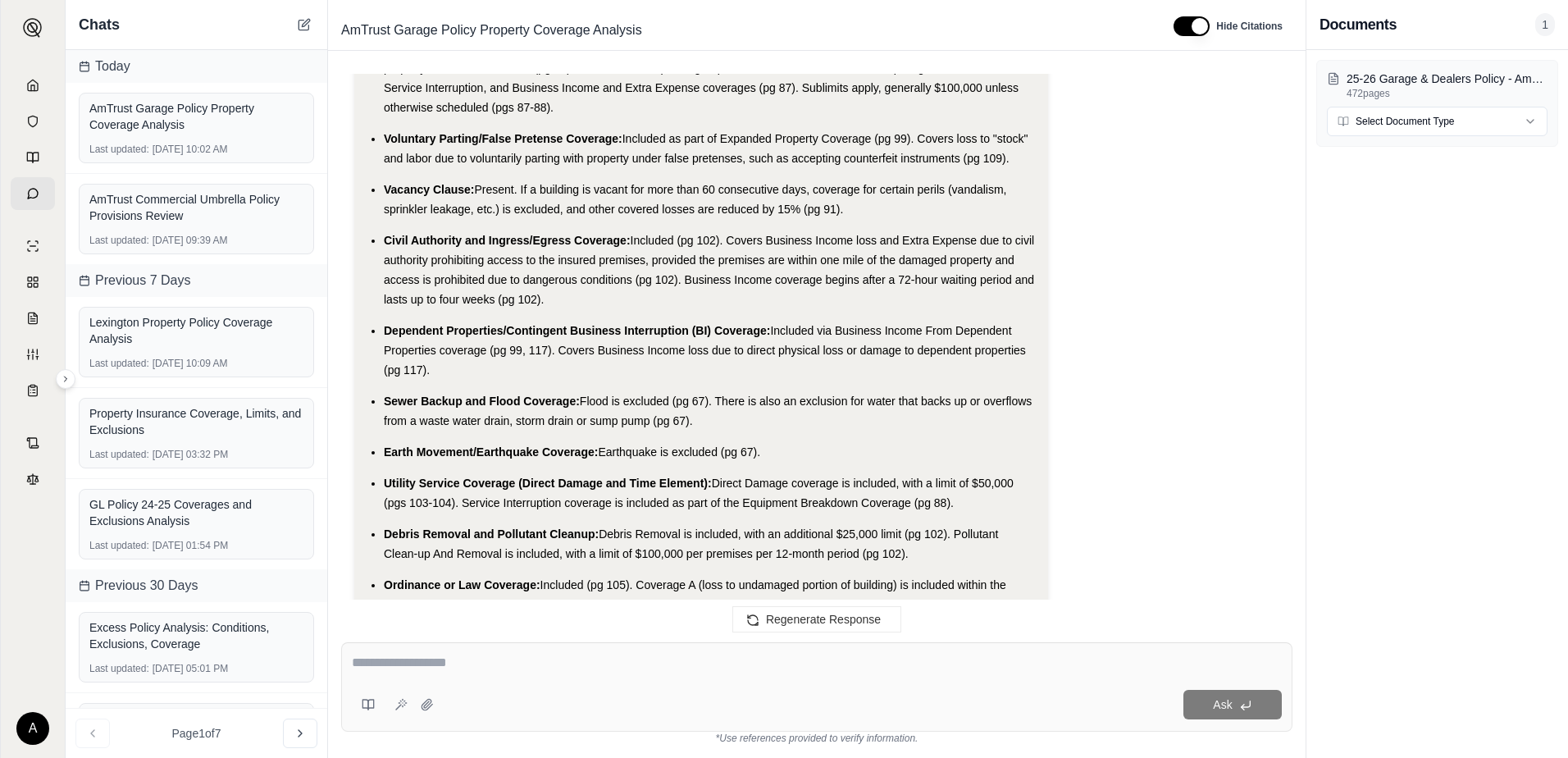
scroll to position [6549, 0]
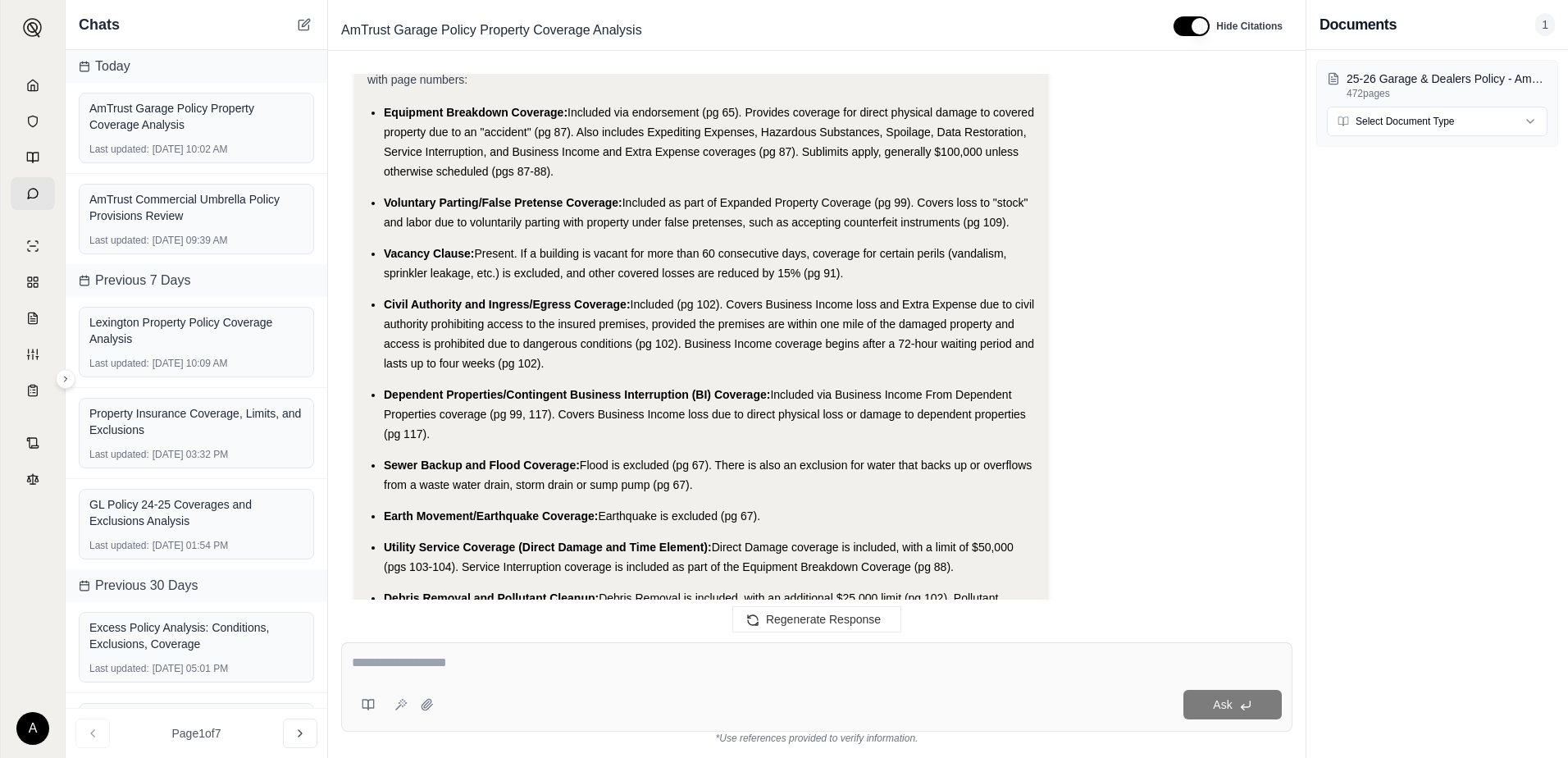
click at [414, 642] on span "Included (pg 105). Coverage A (loss to undamaged portion of building) is includ…" at bounding box center [703, 668] width 637 height 53
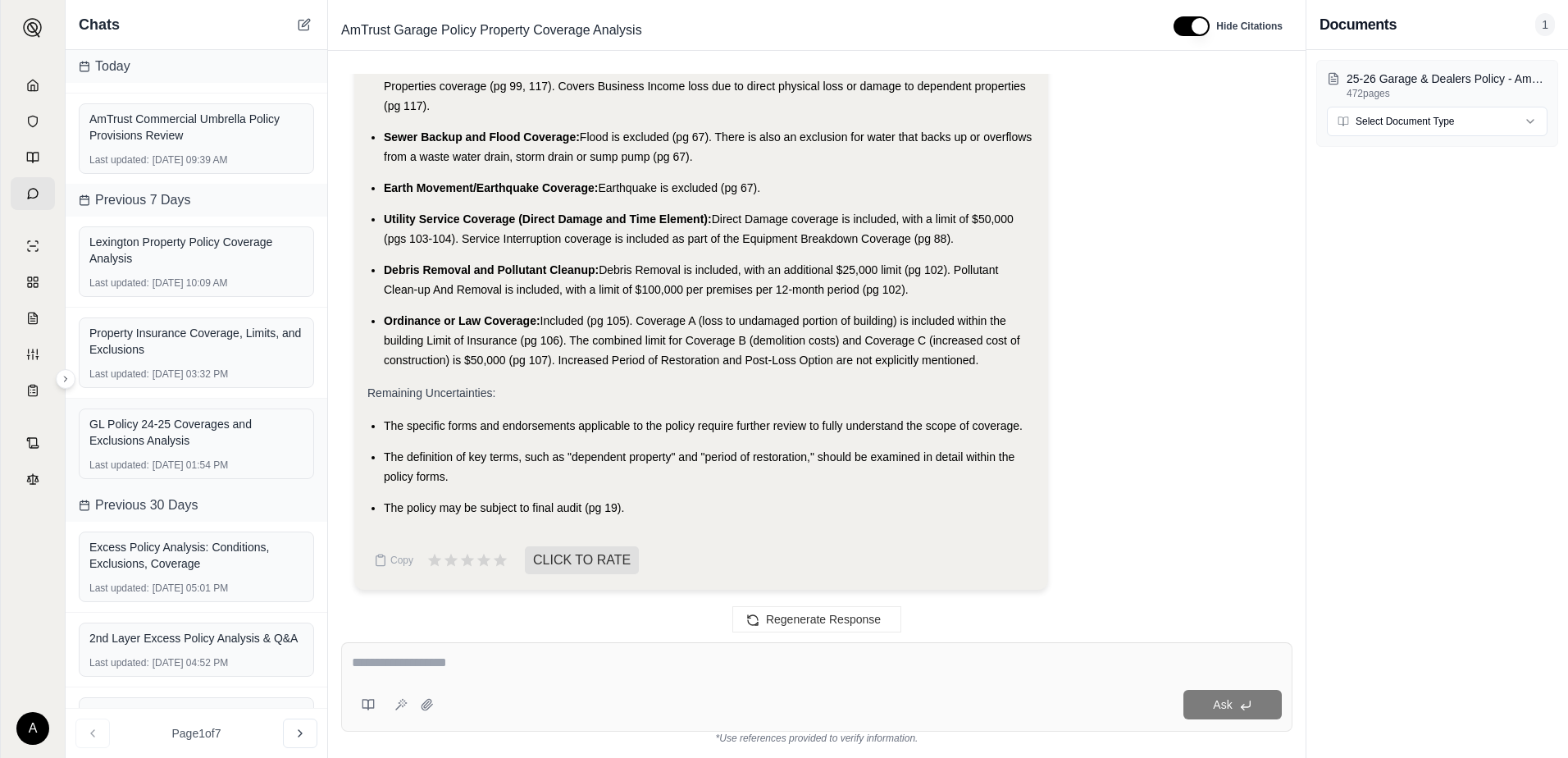
scroll to position [0, 0]
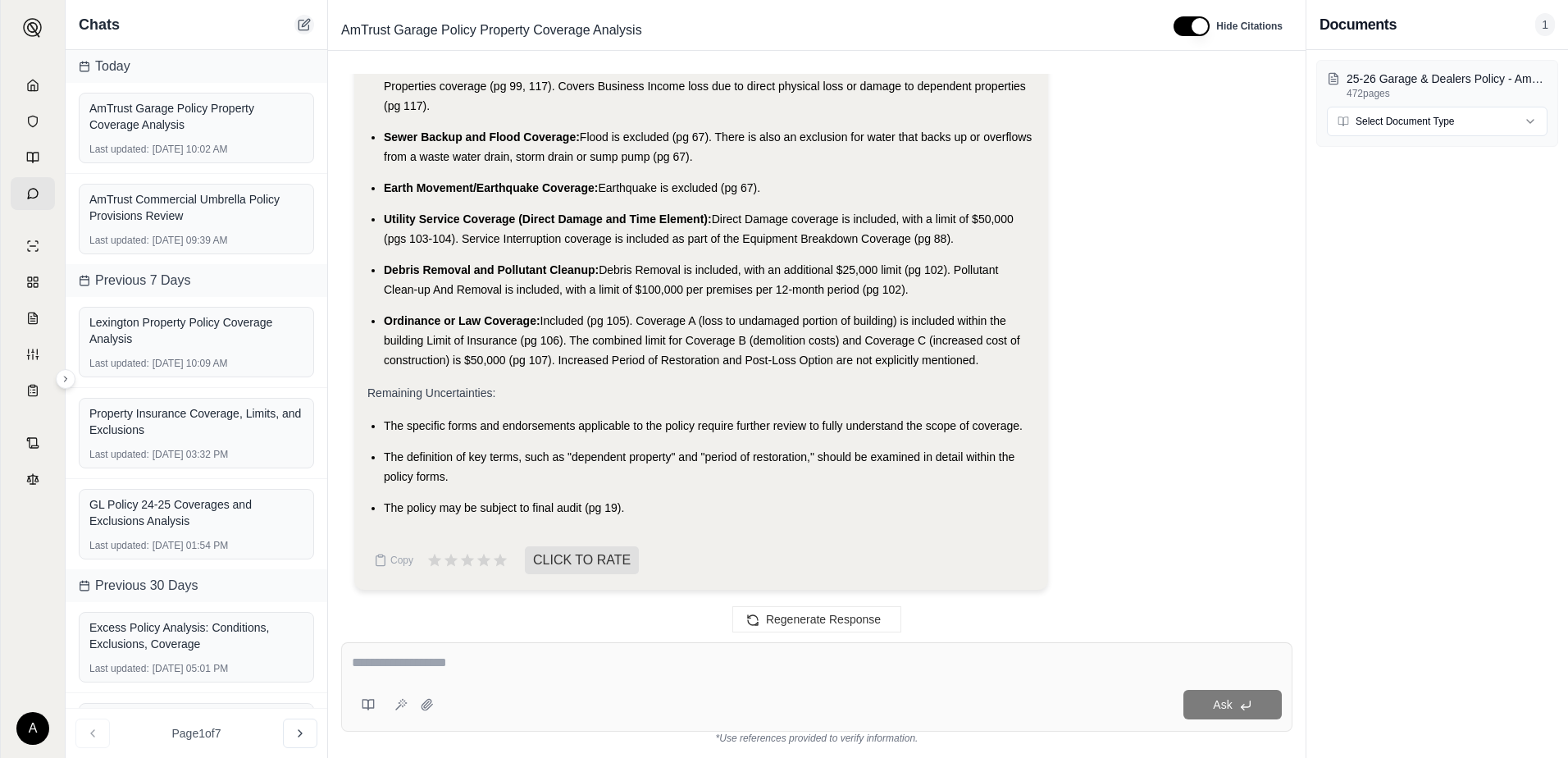
click at [309, 20] on icon at bounding box center [304, 25] width 13 height 13
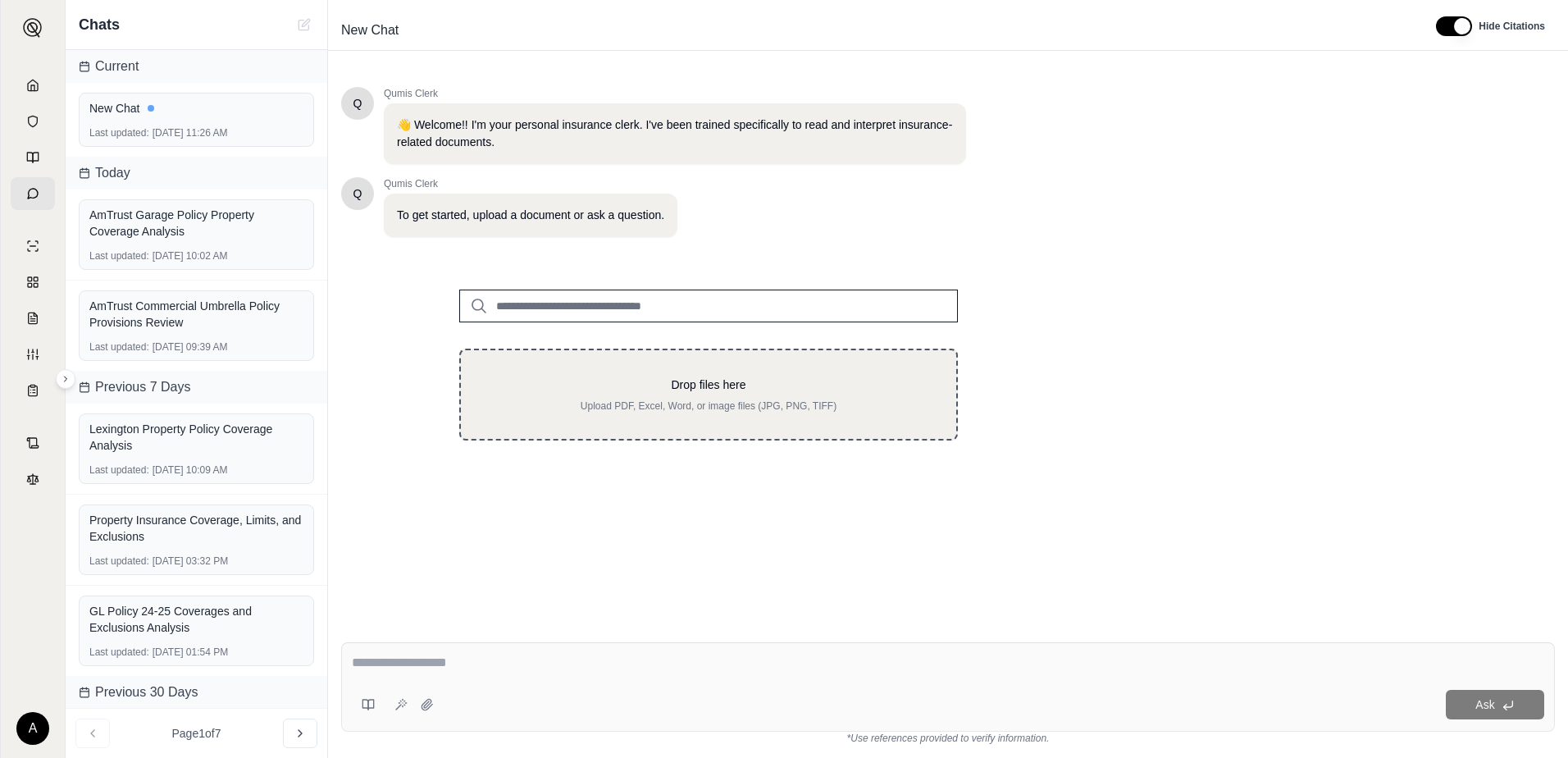
click at [748, 399] on div "Drop files here Upload PDF, Excel, Word, or image files (JPG, PNG, TIFF)" at bounding box center [708, 395] width 443 height 36
type input "**********"
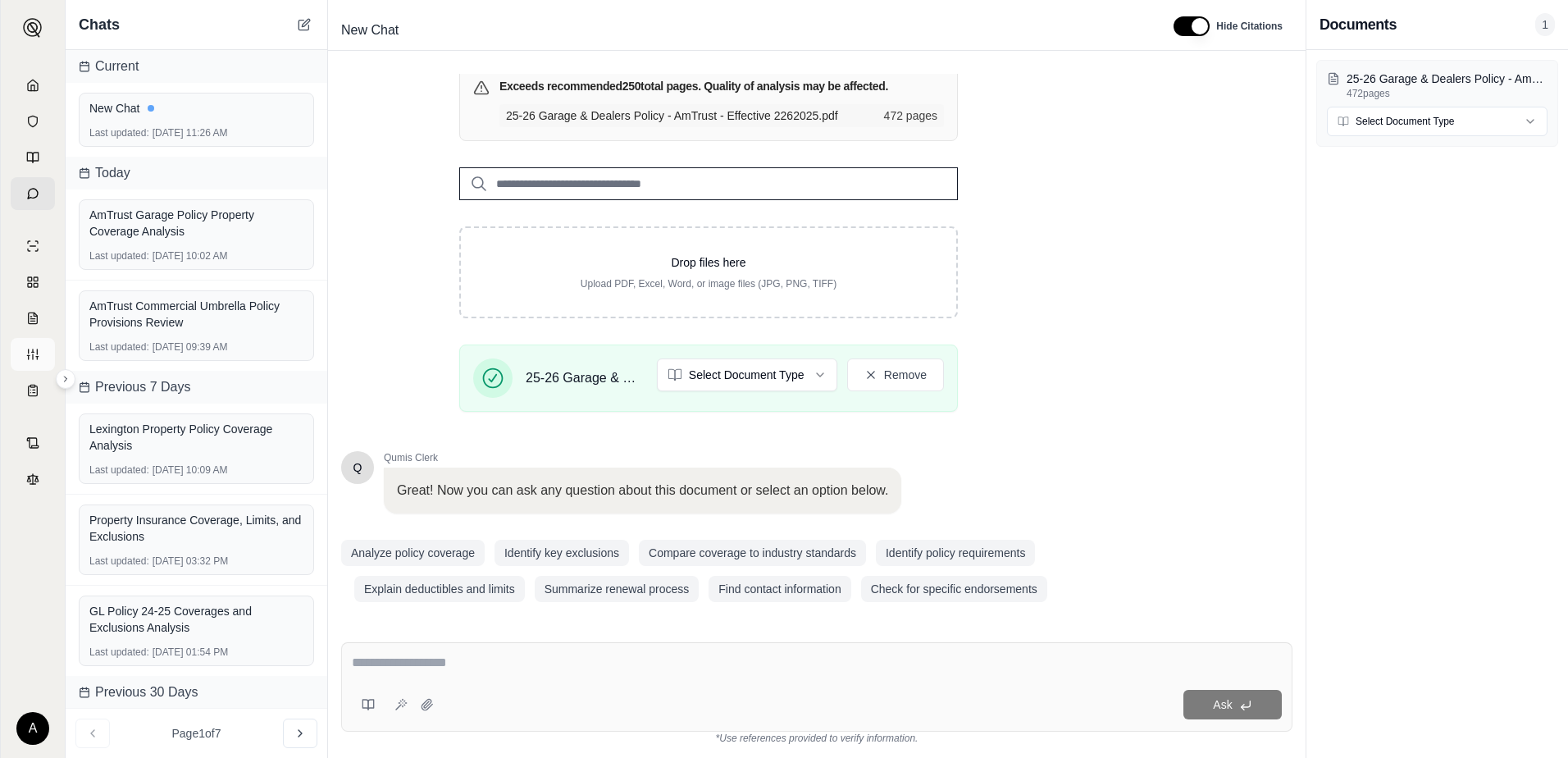
scroll to position [205, 0]
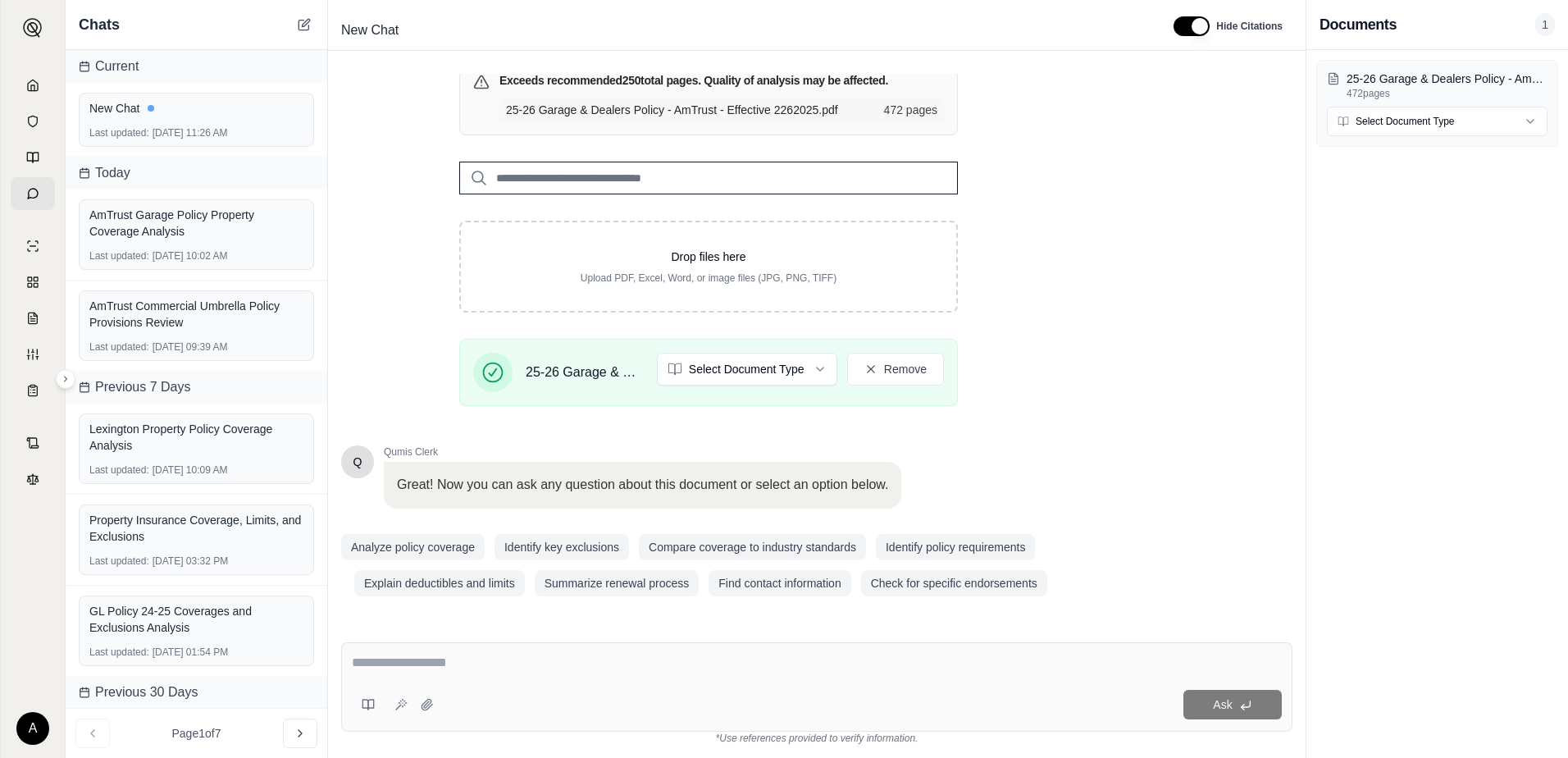
click at [520, 673] on div at bounding box center [817, 665] width 930 height 26
click at [490, 666] on textarea at bounding box center [817, 662] width 930 height 20
paste textarea "**********"
type textarea "**********"
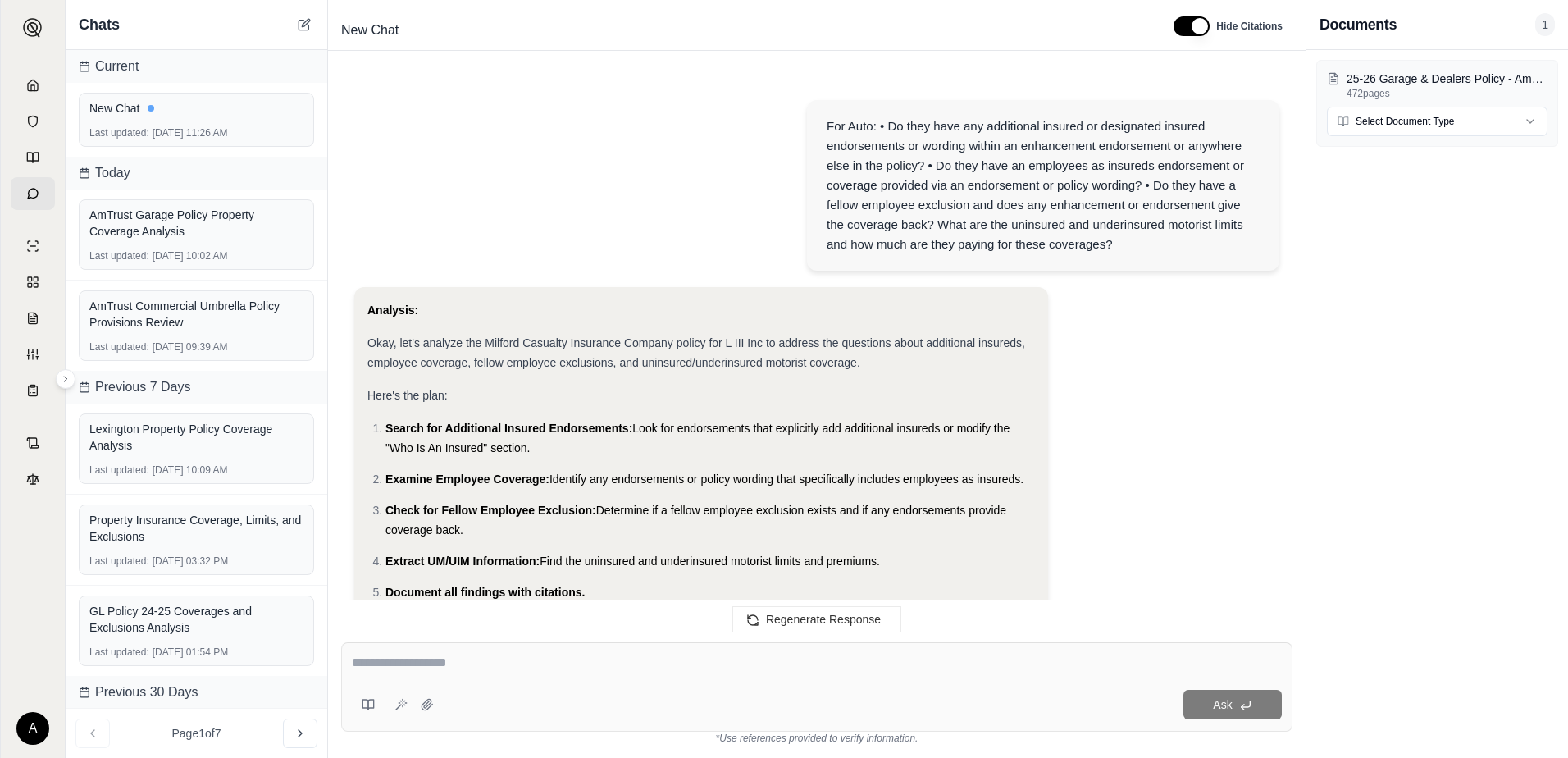
scroll to position [1195, 0]
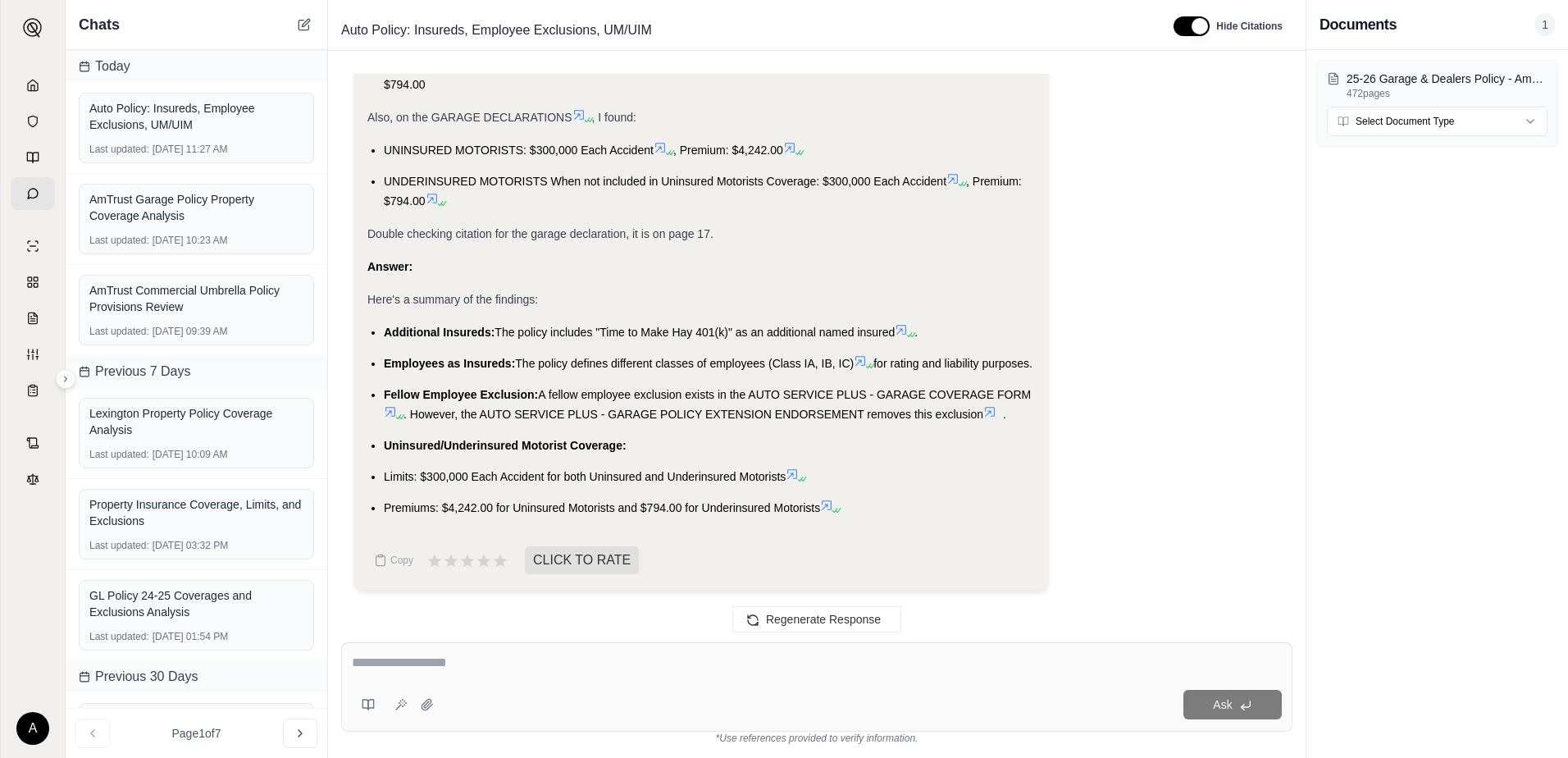
click at [908, 323] on icon at bounding box center [902, 330] width 13 height 13
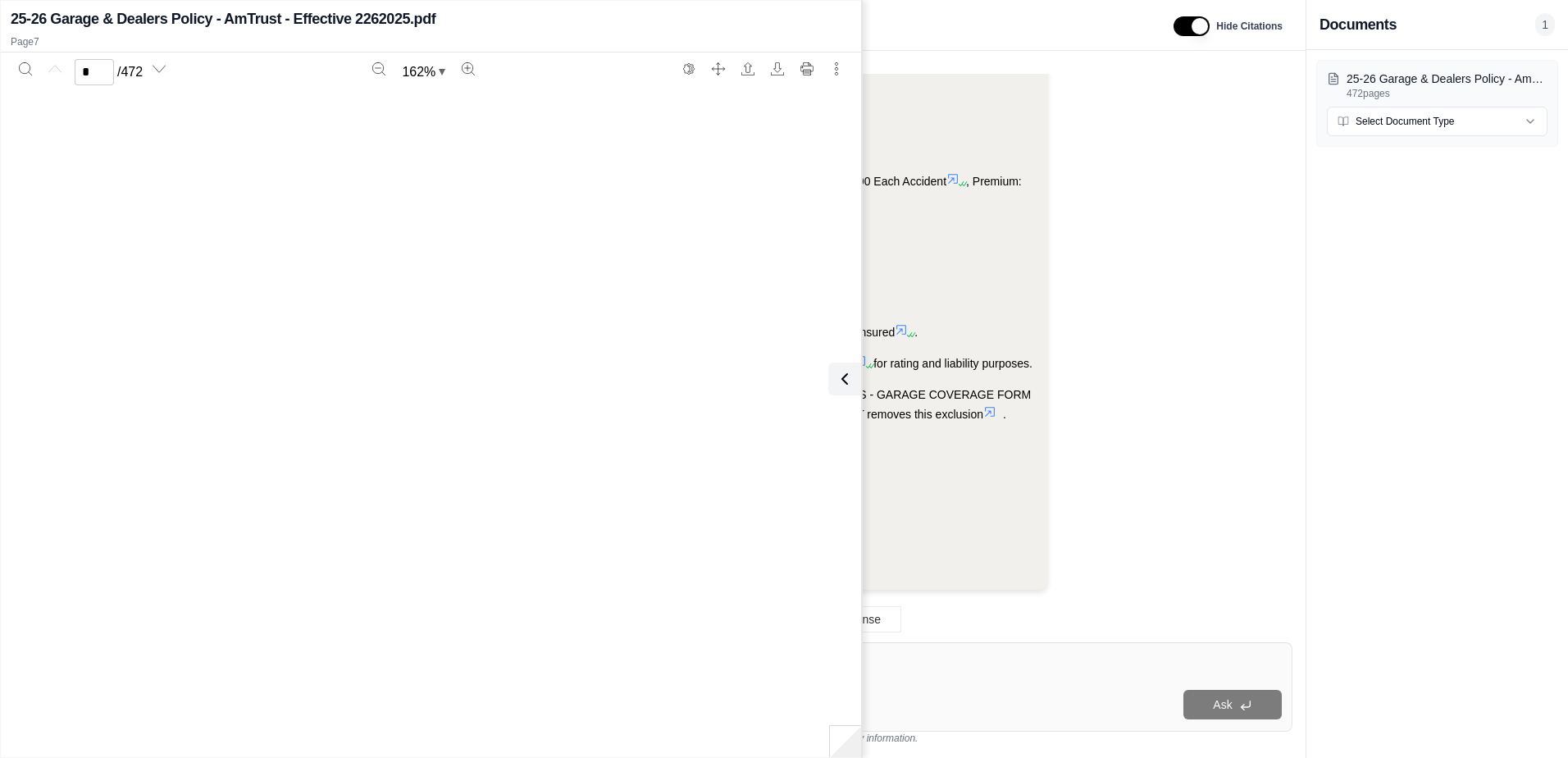
type input "*"
click at [845, 366] on button at bounding box center [845, 379] width 33 height 32
